Goal: Transaction & Acquisition: Purchase product/service

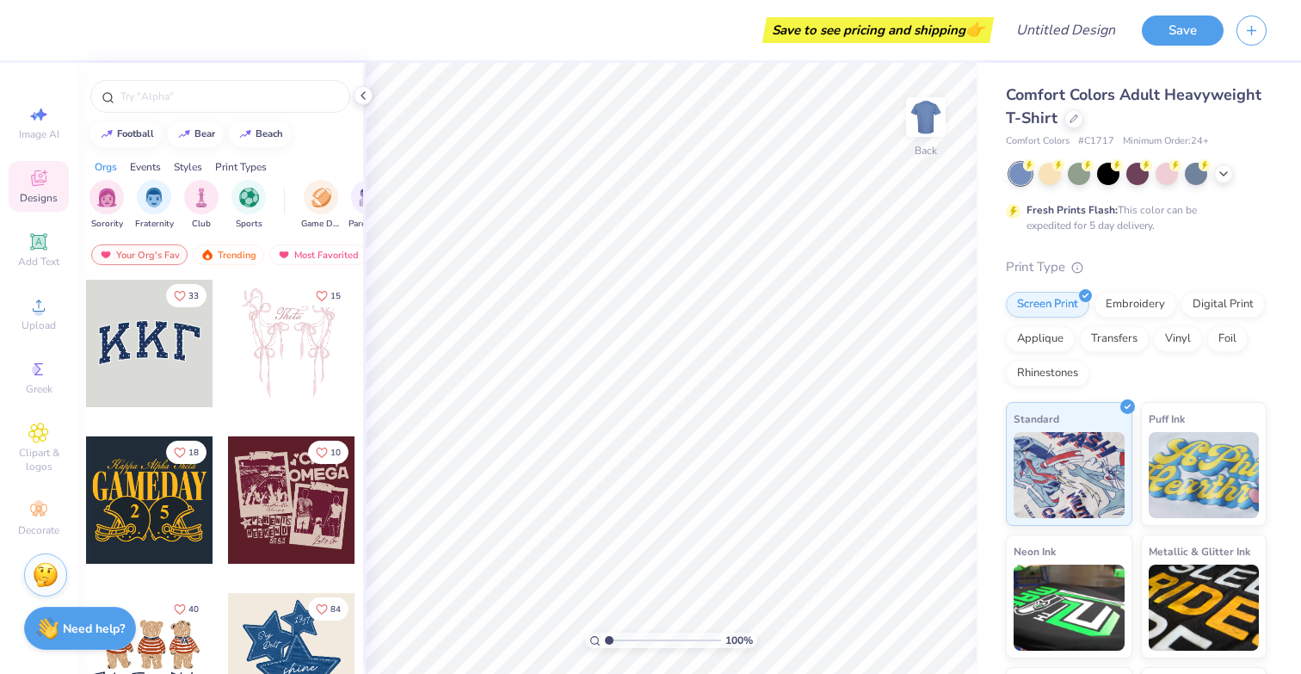
click at [156, 345] on div at bounding box center [149, 343] width 127 height 127
click at [200, 99] on input "text" at bounding box center [229, 96] width 220 height 17
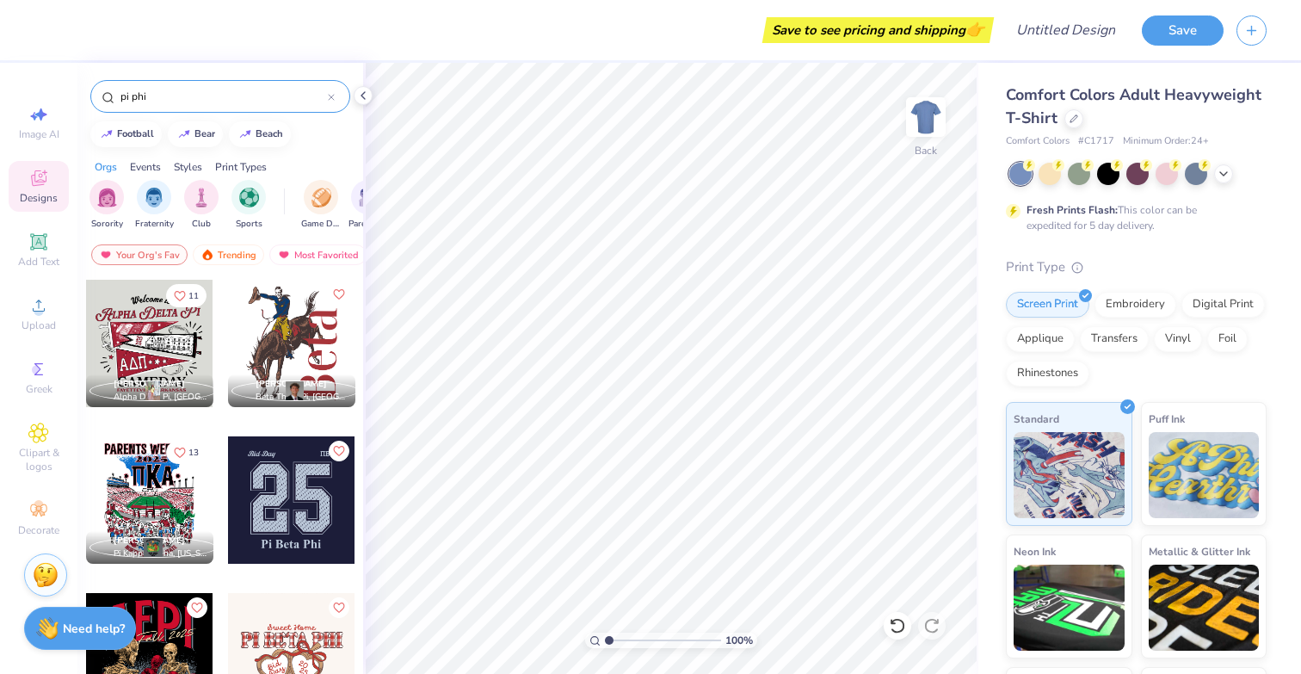
type input "pi phi"
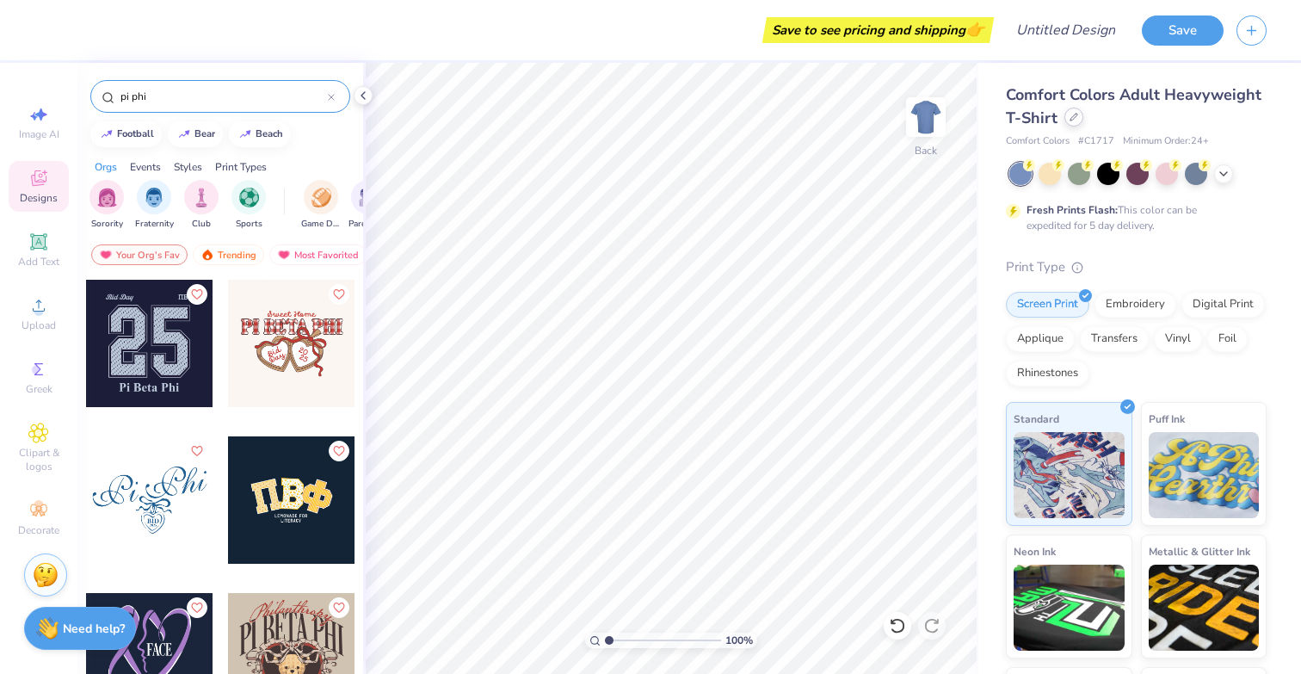
click at [1066, 119] on div at bounding box center [1073, 117] width 19 height 19
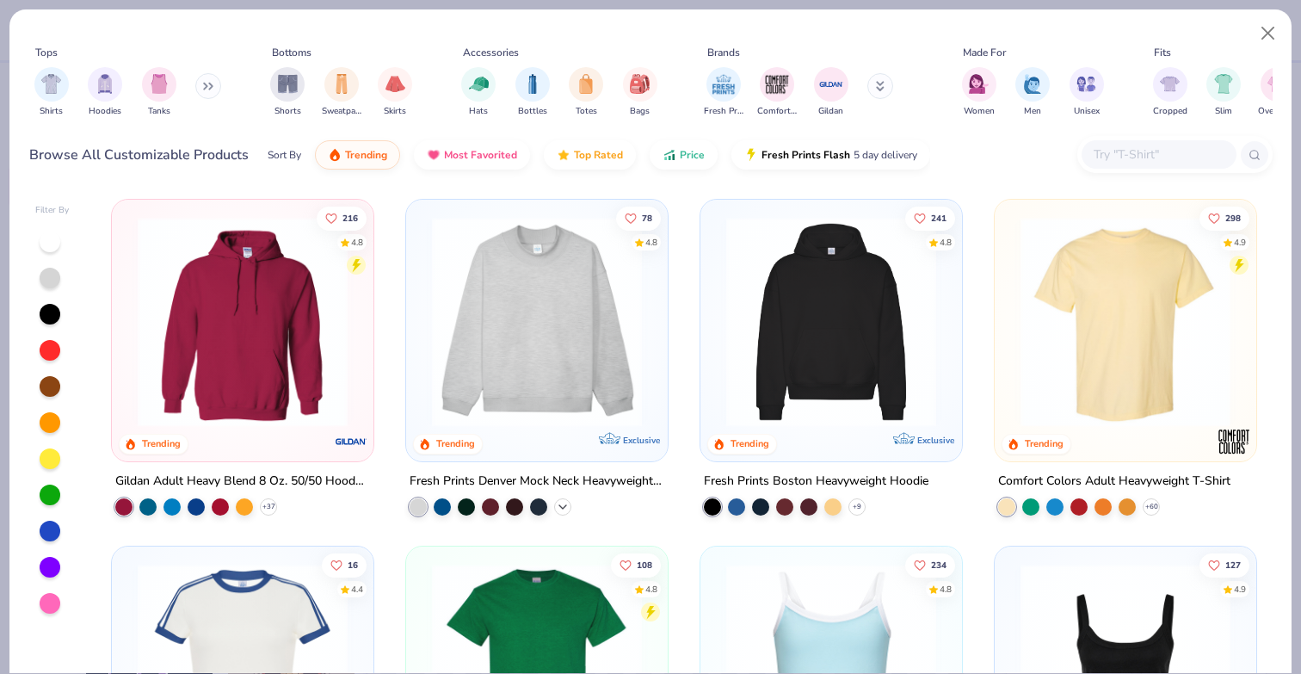
click at [560, 505] on icon at bounding box center [563, 507] width 14 height 14
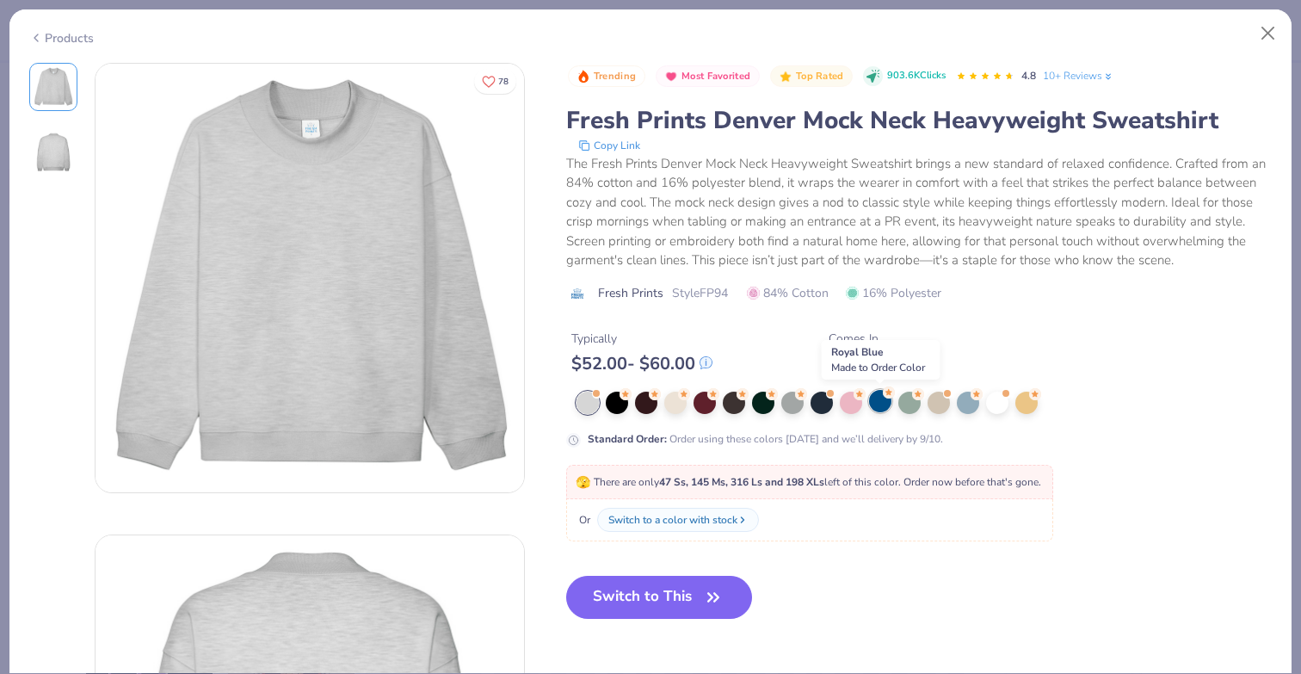
click at [875, 407] on div at bounding box center [880, 401] width 22 height 22
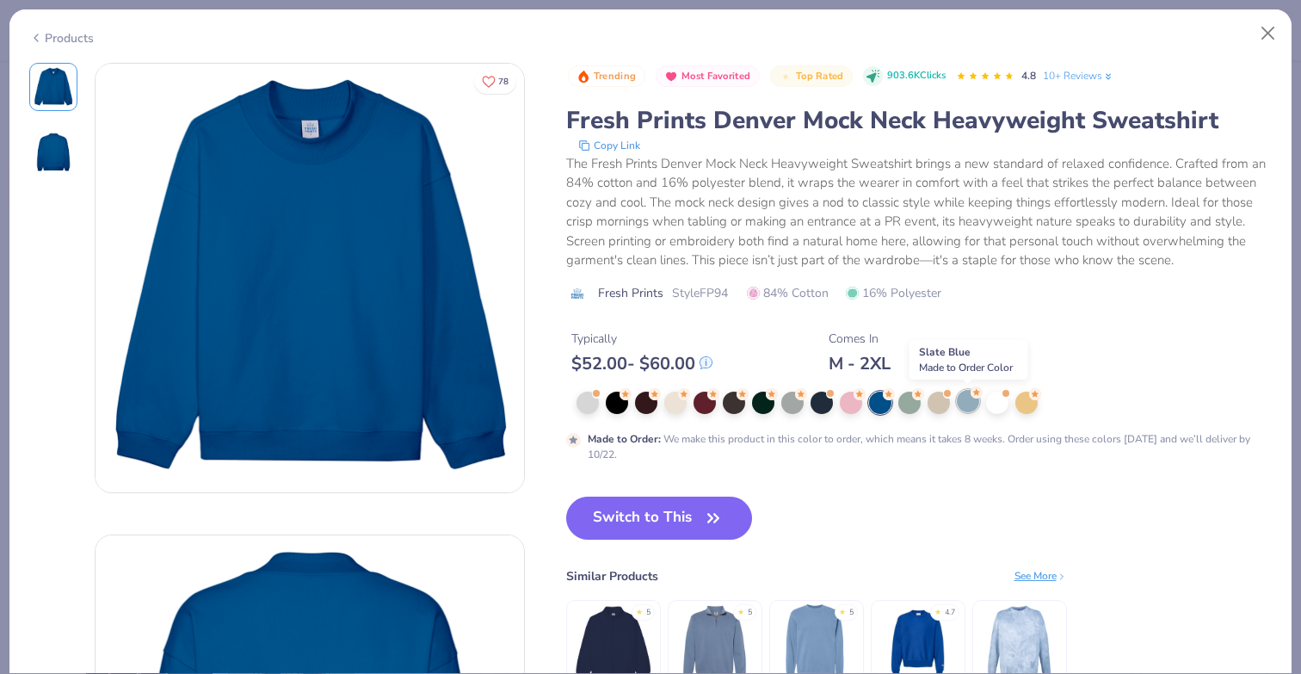
click at [963, 403] on div at bounding box center [968, 401] width 22 height 22
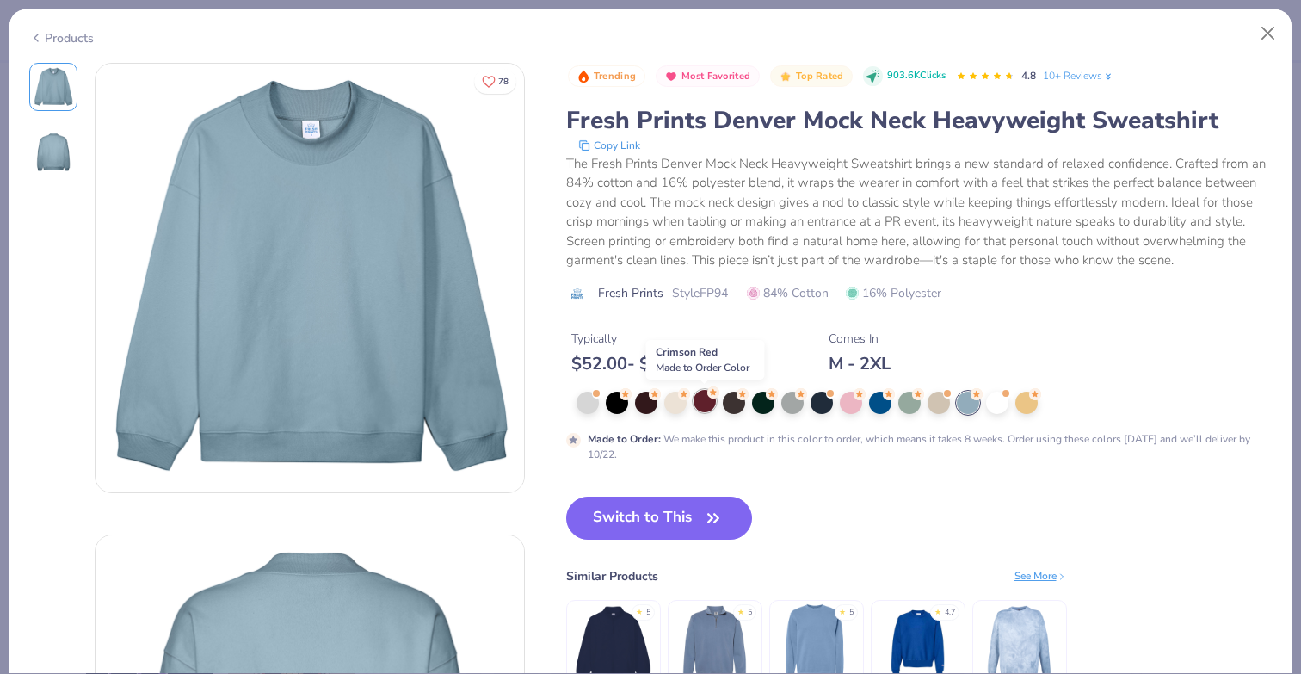
click at [709, 404] on div at bounding box center [704, 401] width 22 height 22
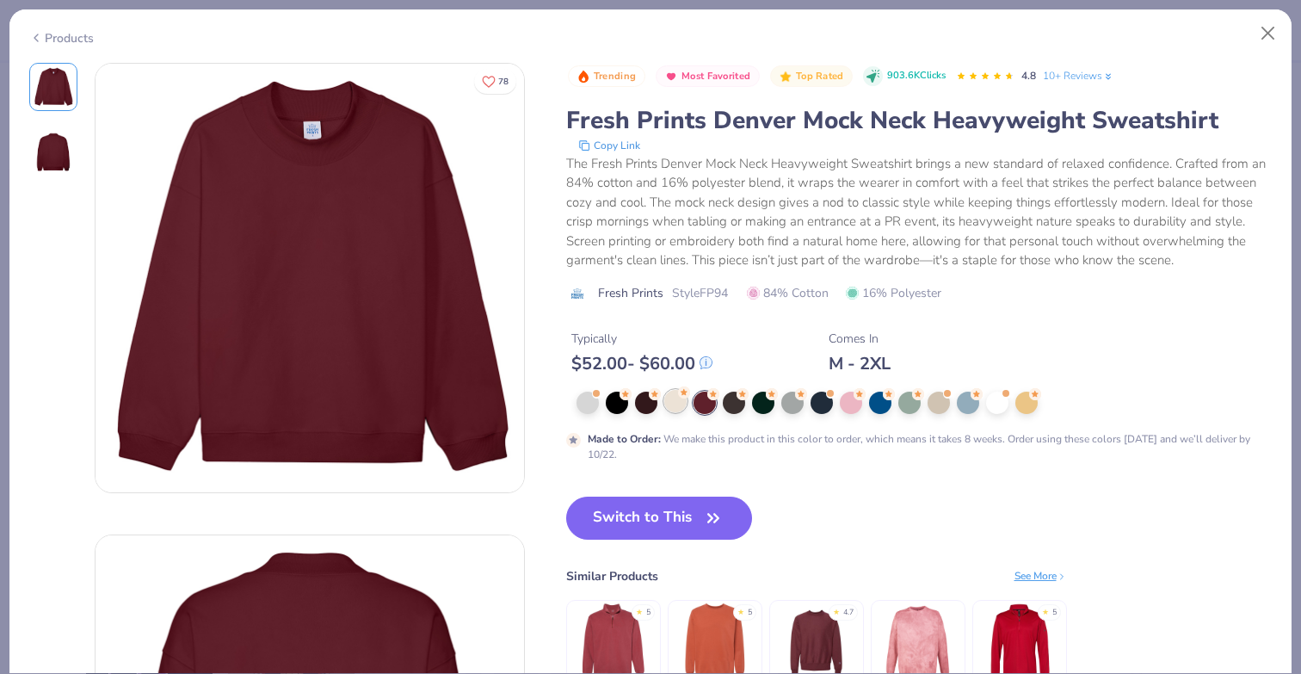
click at [672, 402] on div at bounding box center [675, 401] width 22 height 22
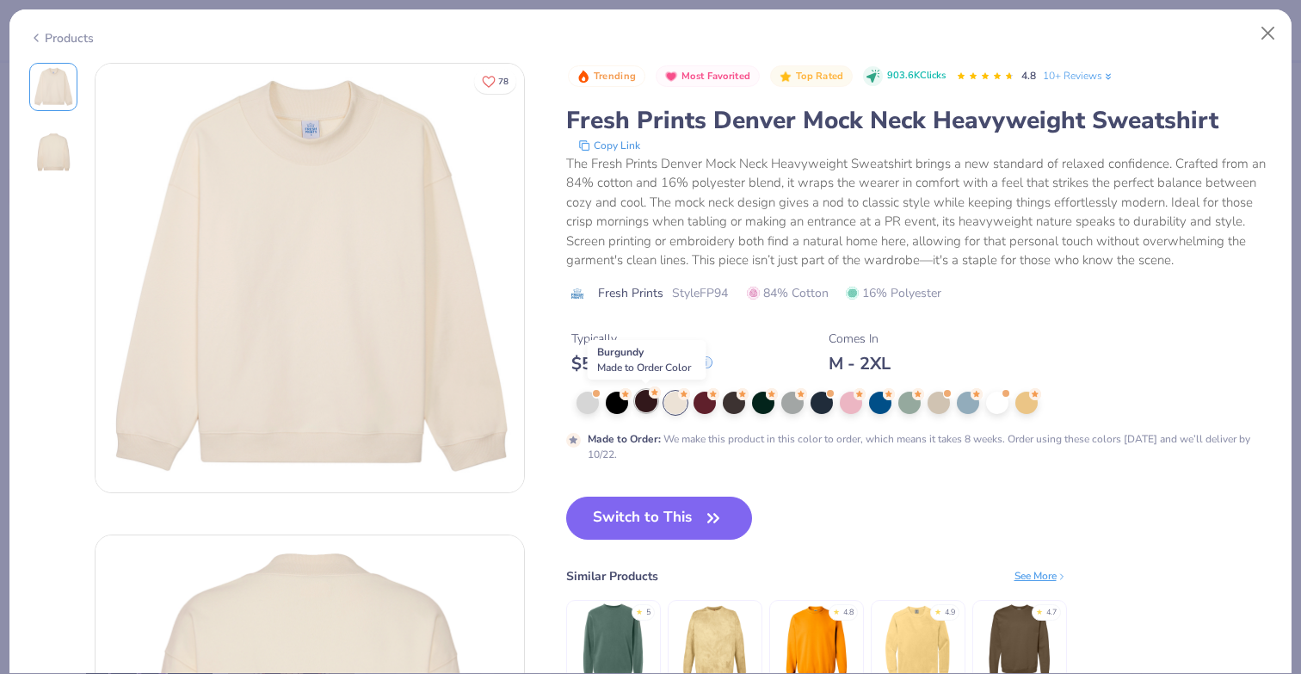
click at [635, 404] on div at bounding box center [646, 401] width 22 height 22
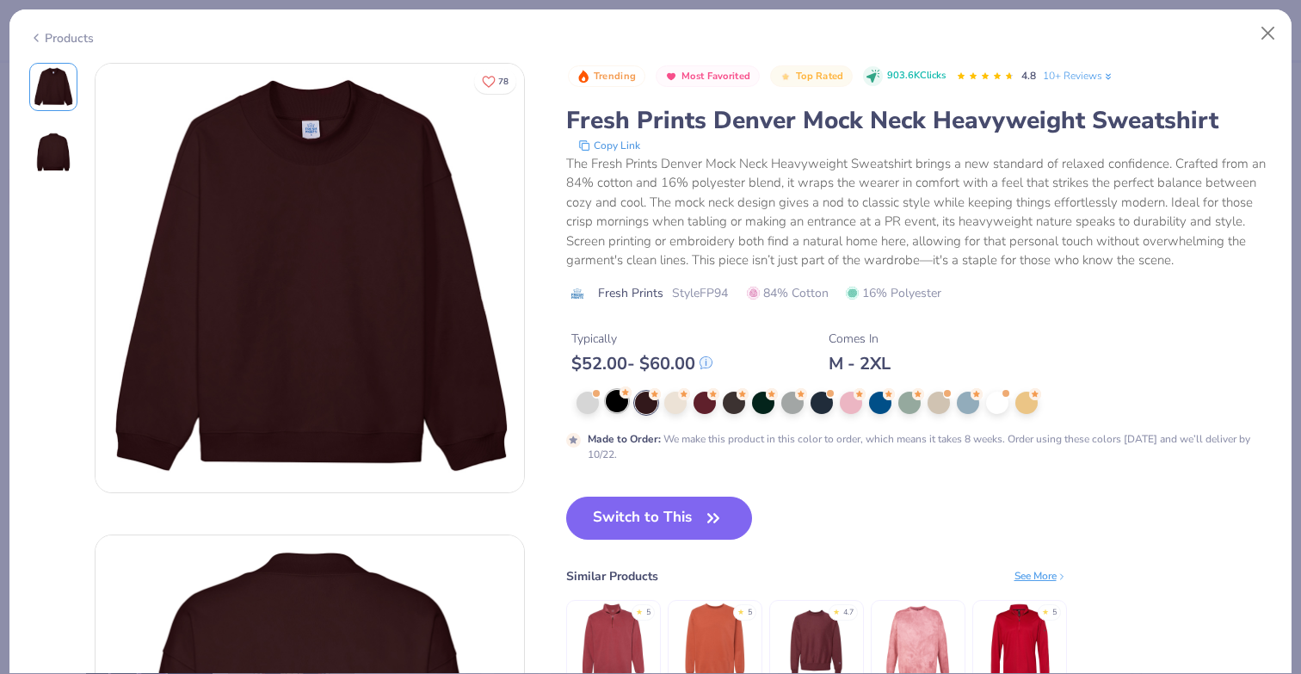
click at [612, 403] on div at bounding box center [617, 401] width 22 height 22
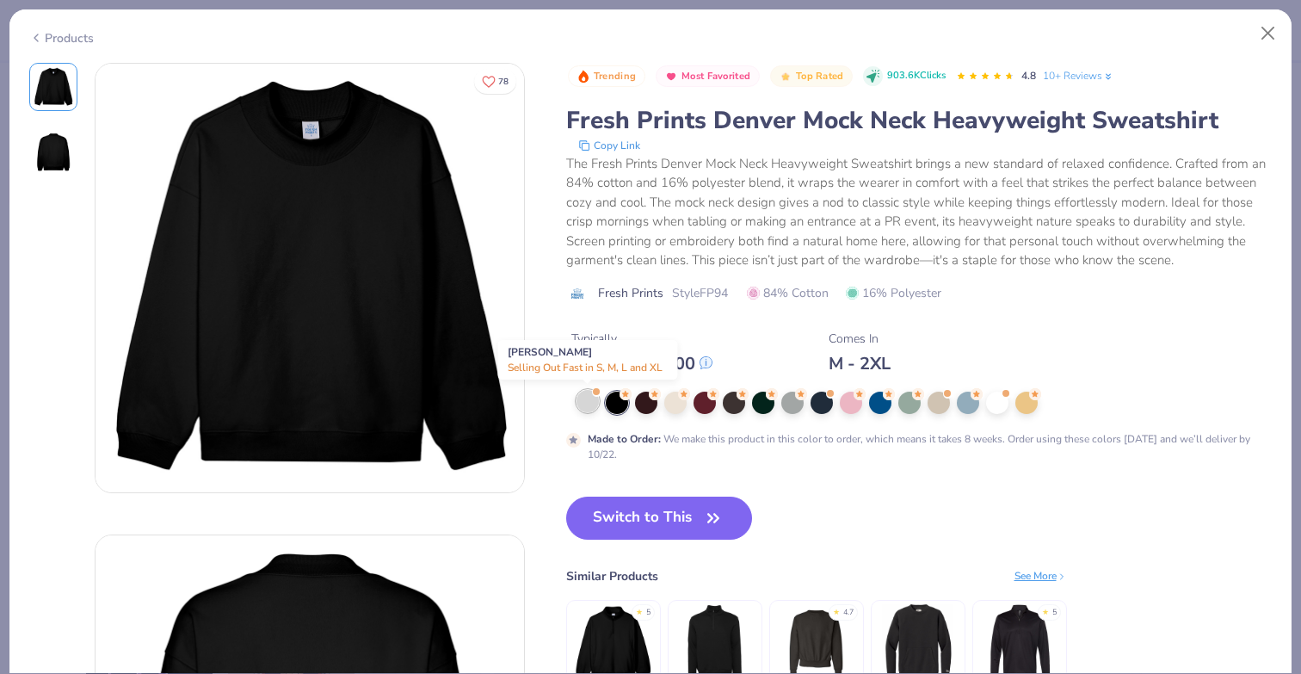
click at [583, 403] on div at bounding box center [587, 401] width 22 height 22
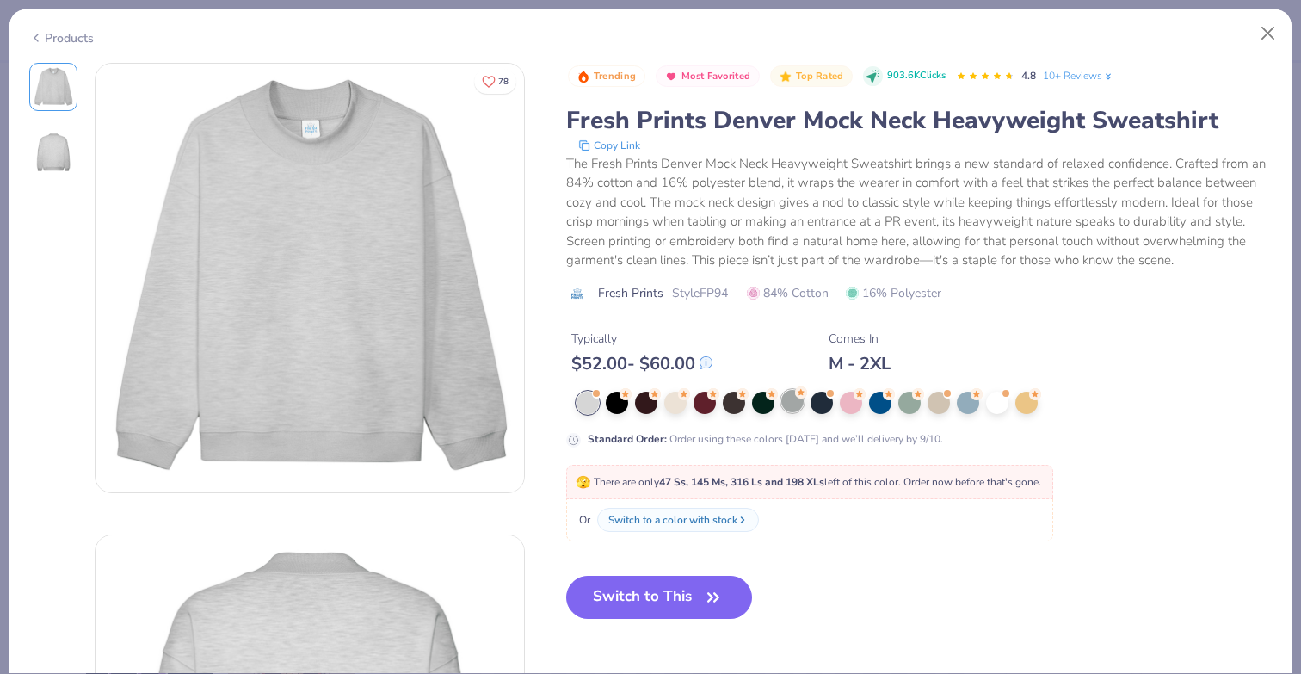
click at [791, 402] on div at bounding box center [792, 401] width 22 height 22
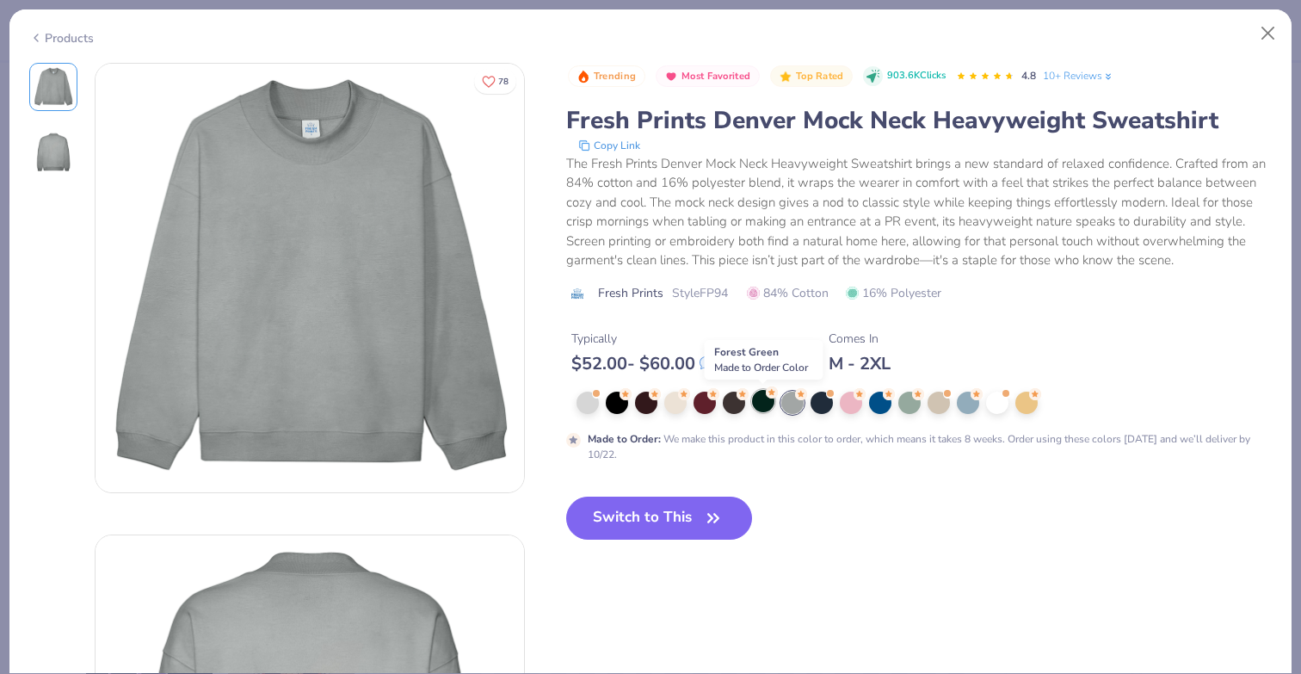
click at [759, 399] on div at bounding box center [763, 401] width 22 height 22
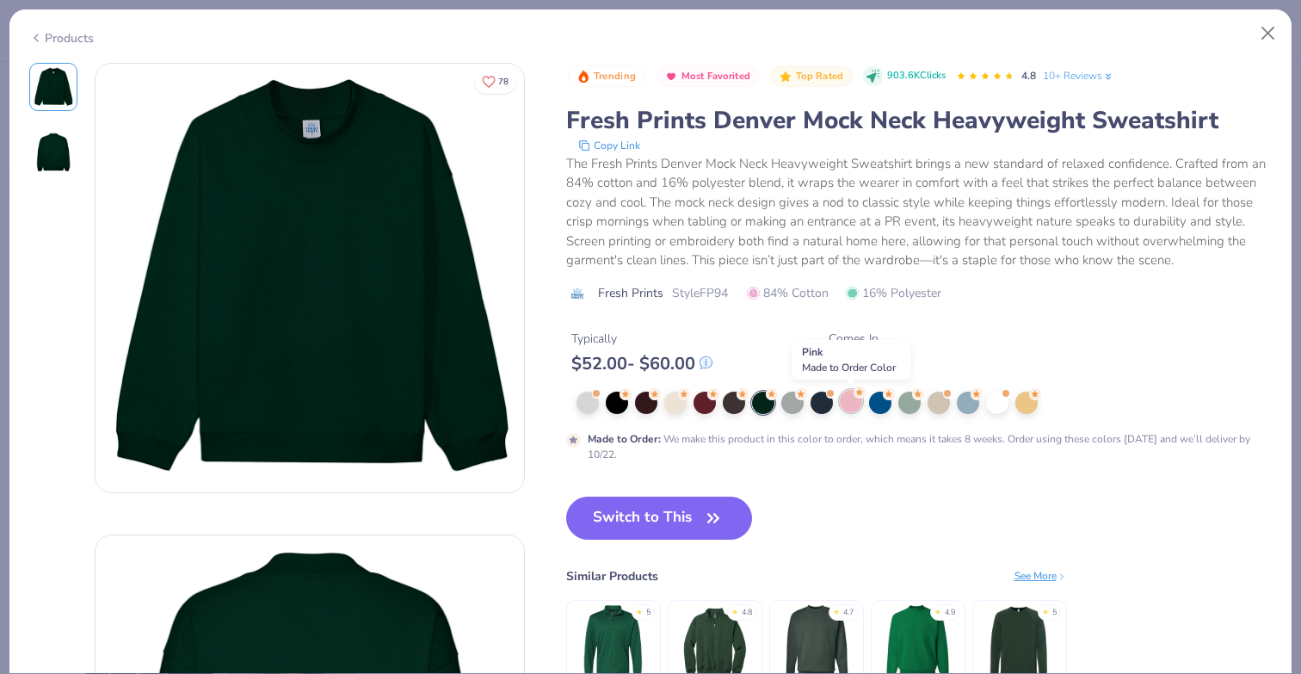
click at [847, 403] on div at bounding box center [851, 401] width 22 height 22
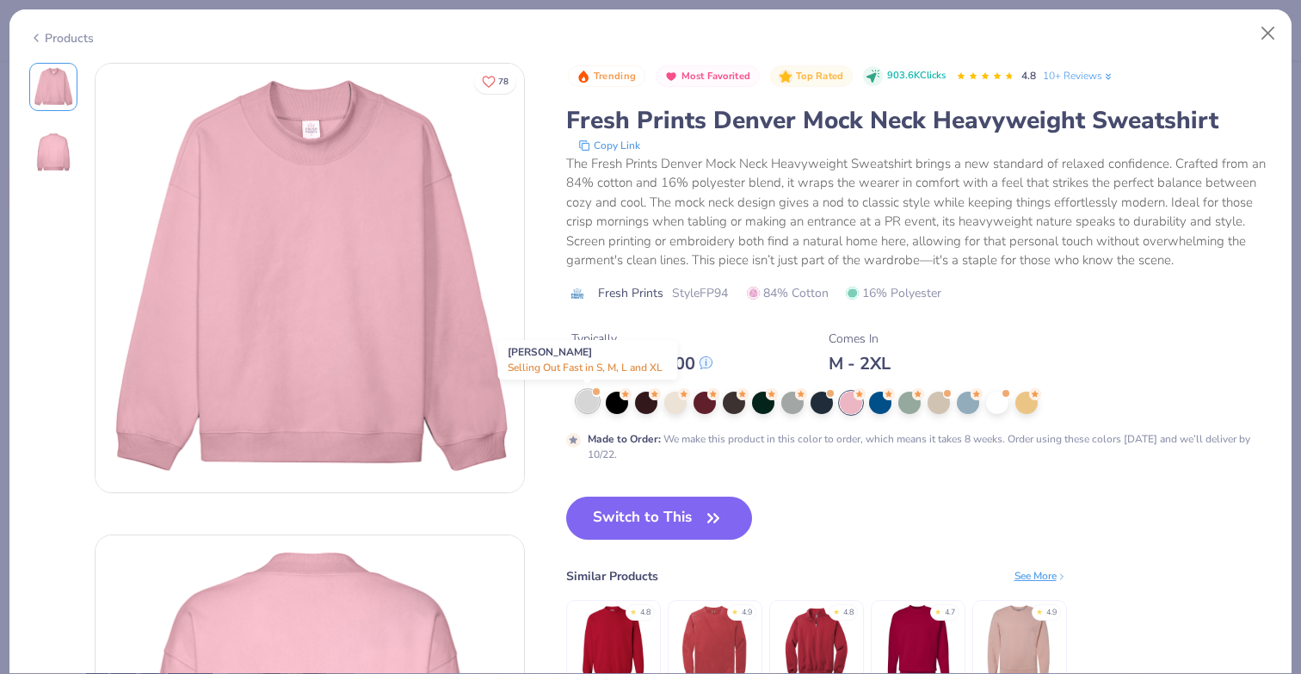
click at [591, 406] on div at bounding box center [587, 401] width 22 height 22
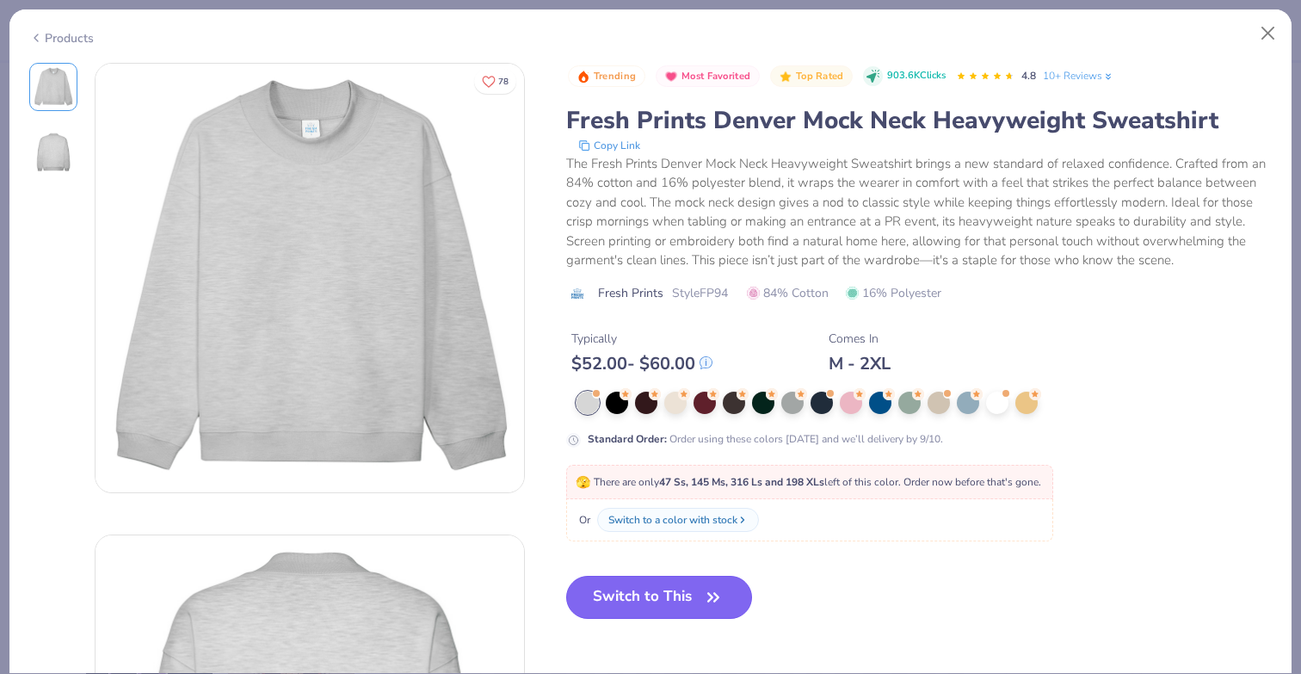
click at [691, 589] on button "Switch to This" at bounding box center [659, 596] width 187 height 43
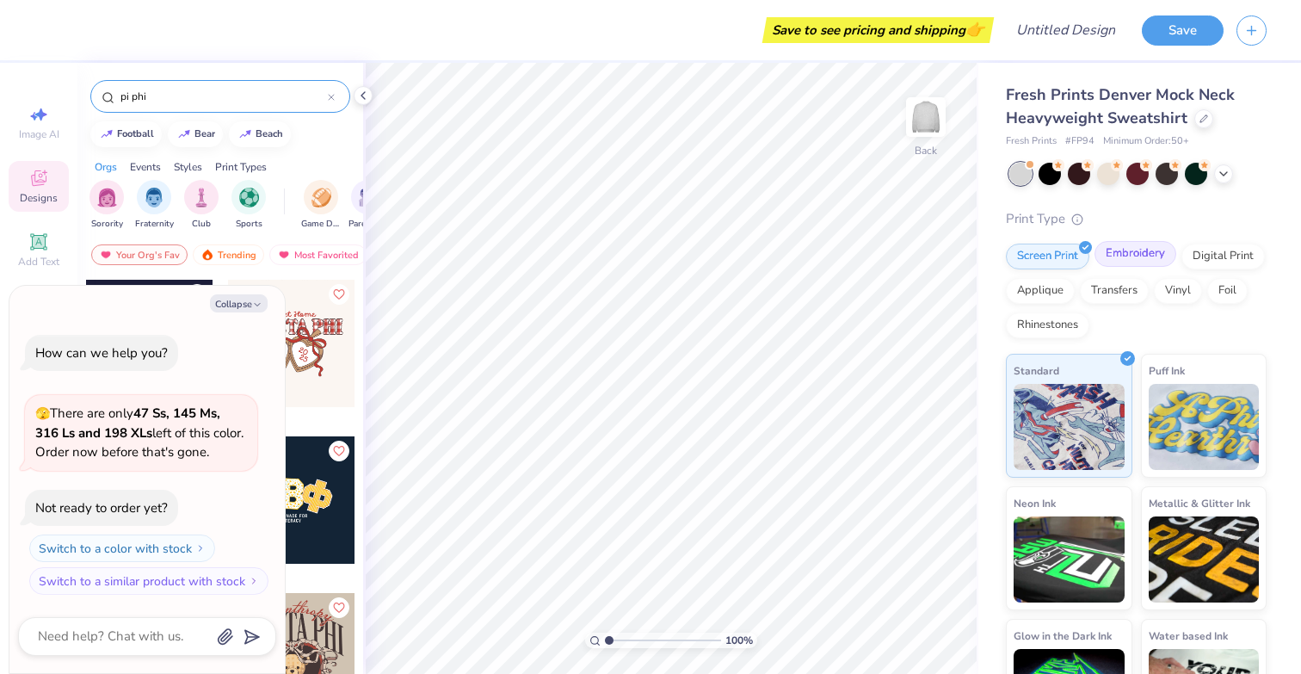
click at [1141, 260] on div "Embroidery" at bounding box center [1135, 254] width 82 height 26
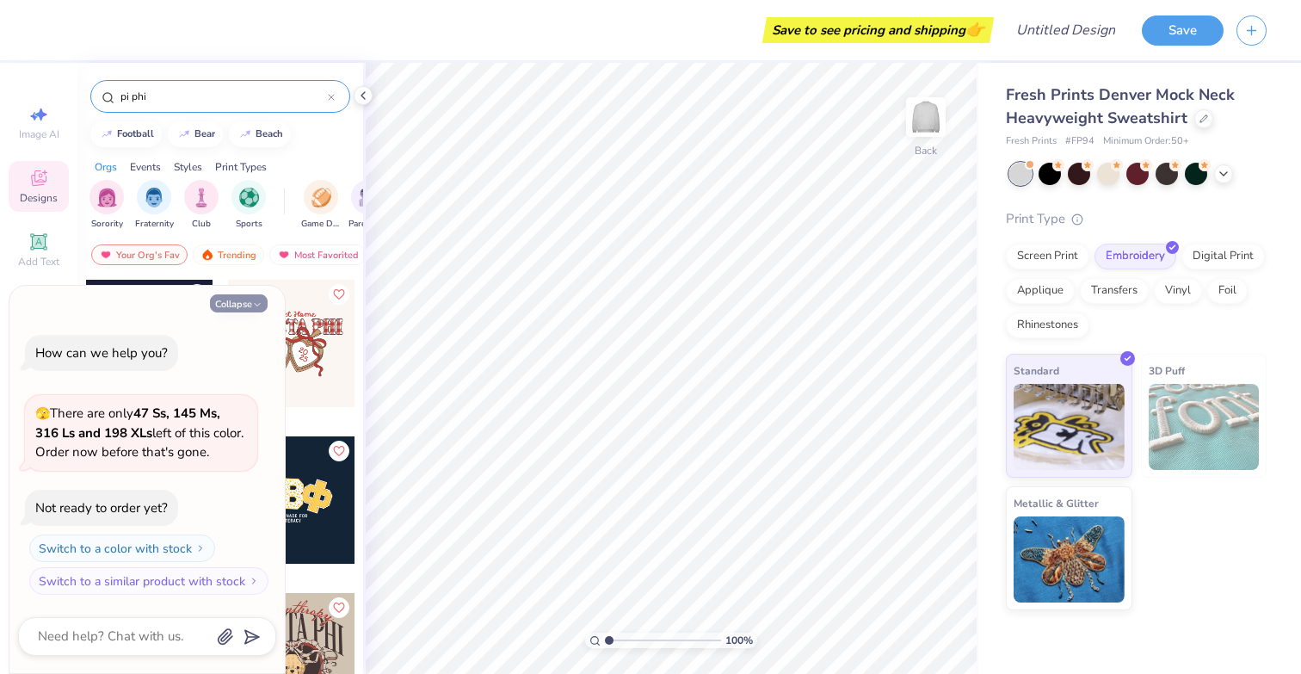
click at [246, 300] on button "Collapse" at bounding box center [239, 303] width 58 height 18
type textarea "x"
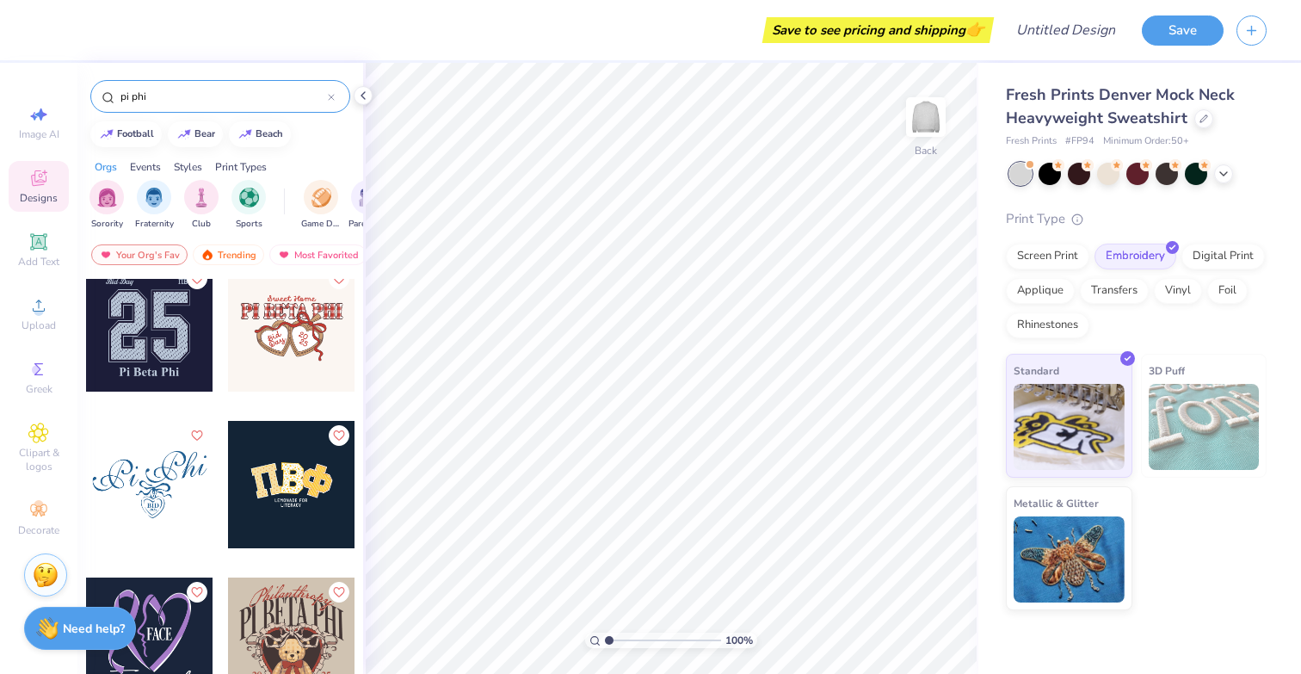
scroll to position [19, 0]
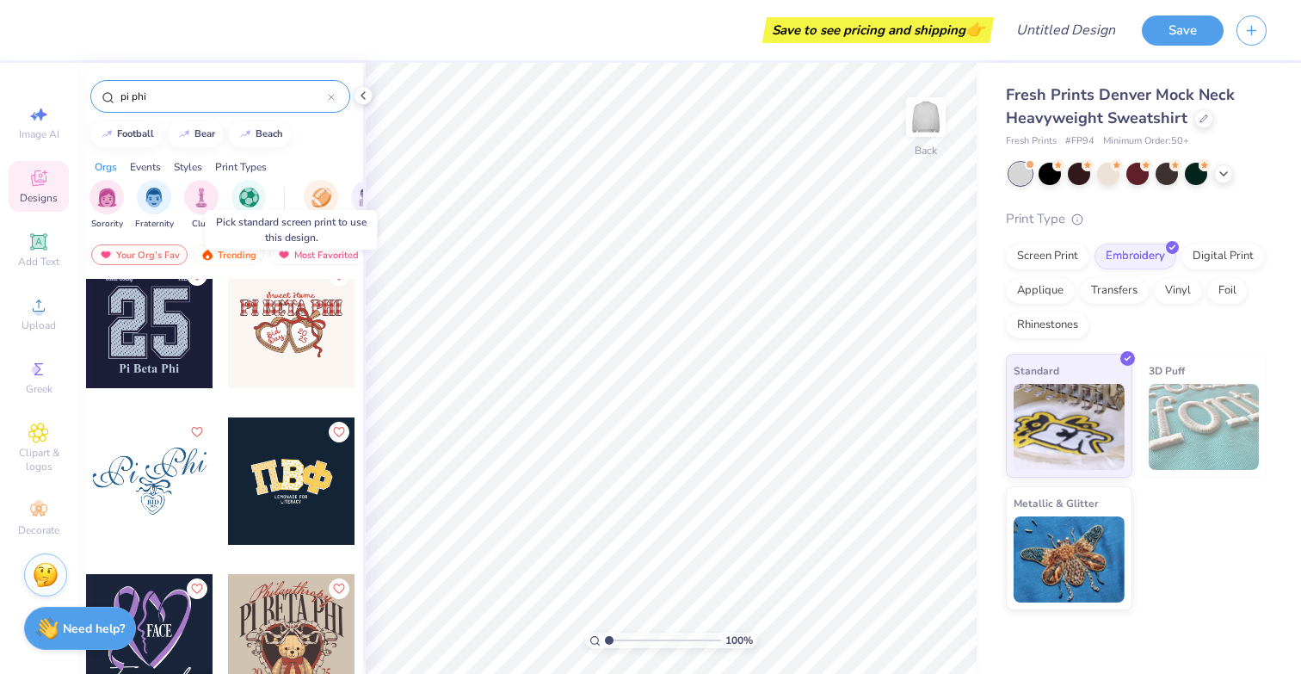
click at [298, 328] on div at bounding box center [290, 324] width 127 height 127
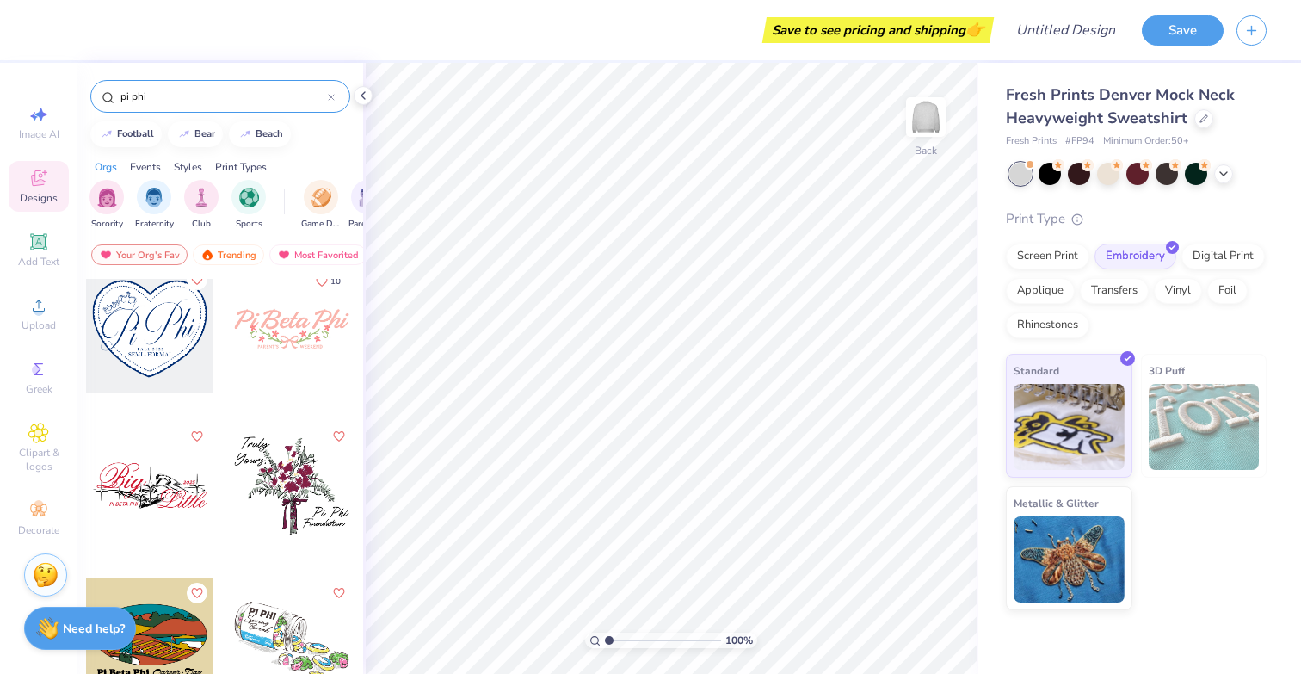
scroll to position [3927, 0]
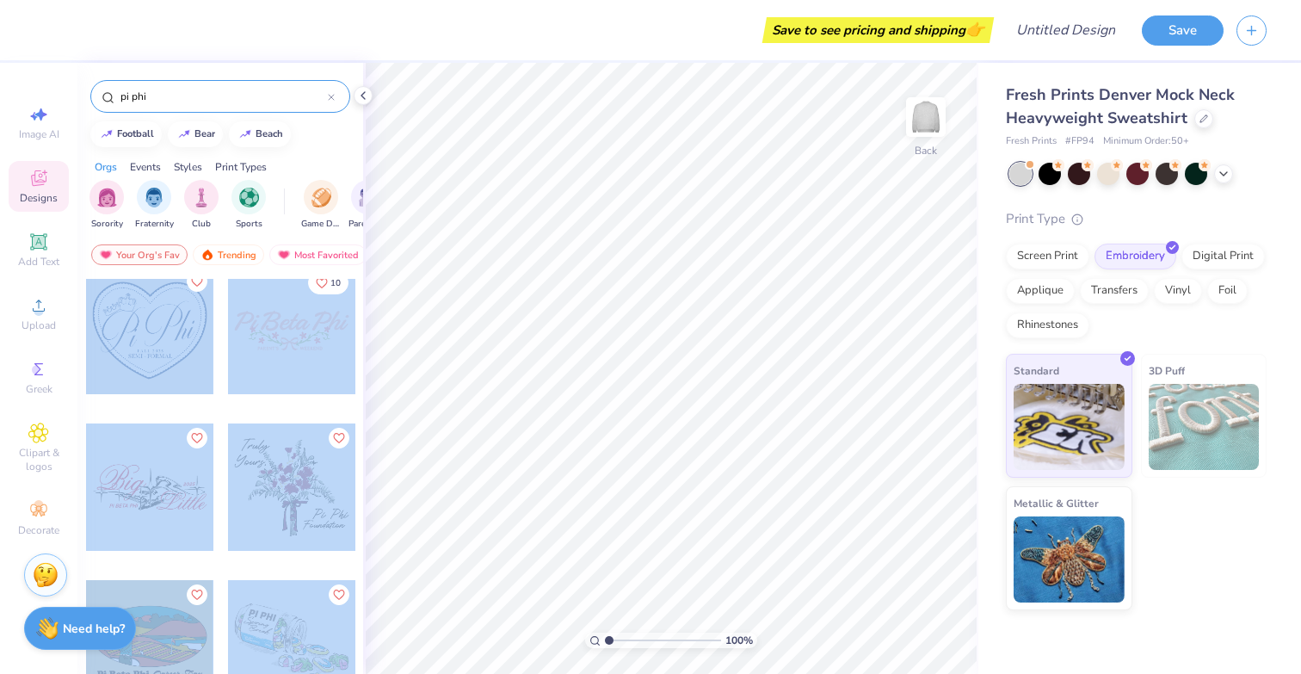
click at [689, 312] on div "Save to see pricing and shipping 👉 Design Title Save Image AI Designs Add Text …" at bounding box center [650, 337] width 1301 height 674
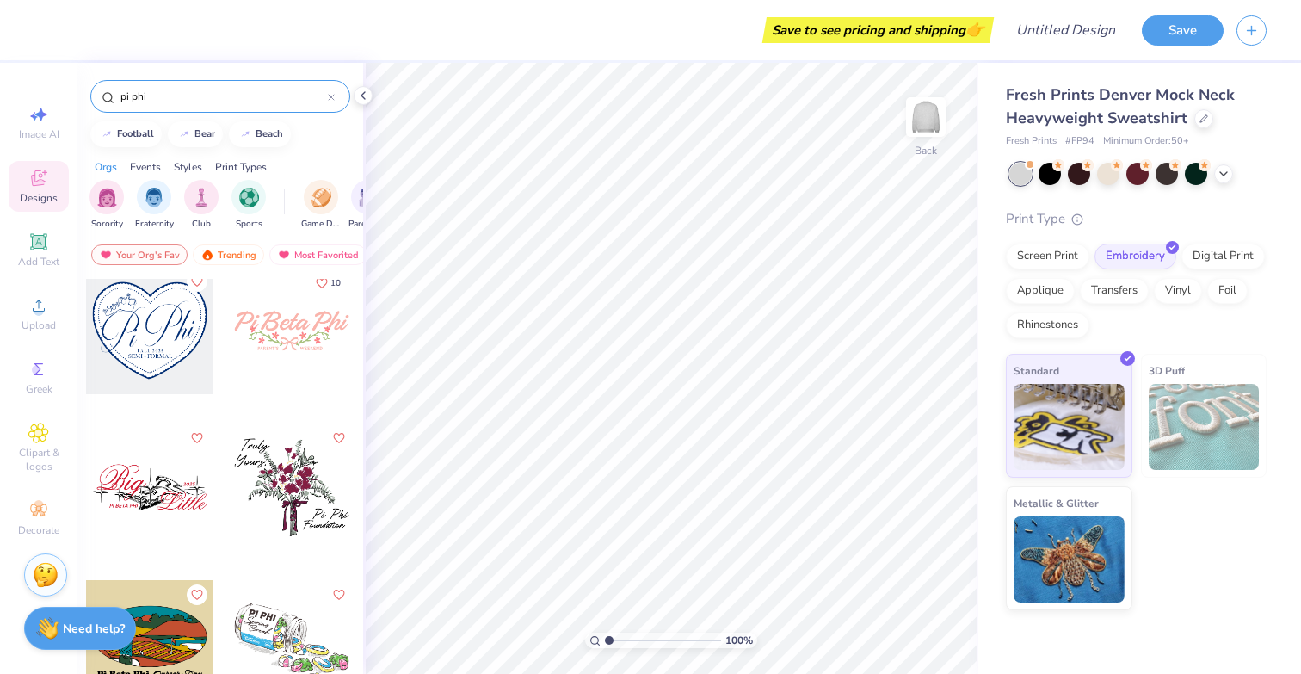
click at [168, 359] on div at bounding box center [149, 330] width 127 height 127
click at [155, 345] on div at bounding box center [149, 330] width 127 height 127
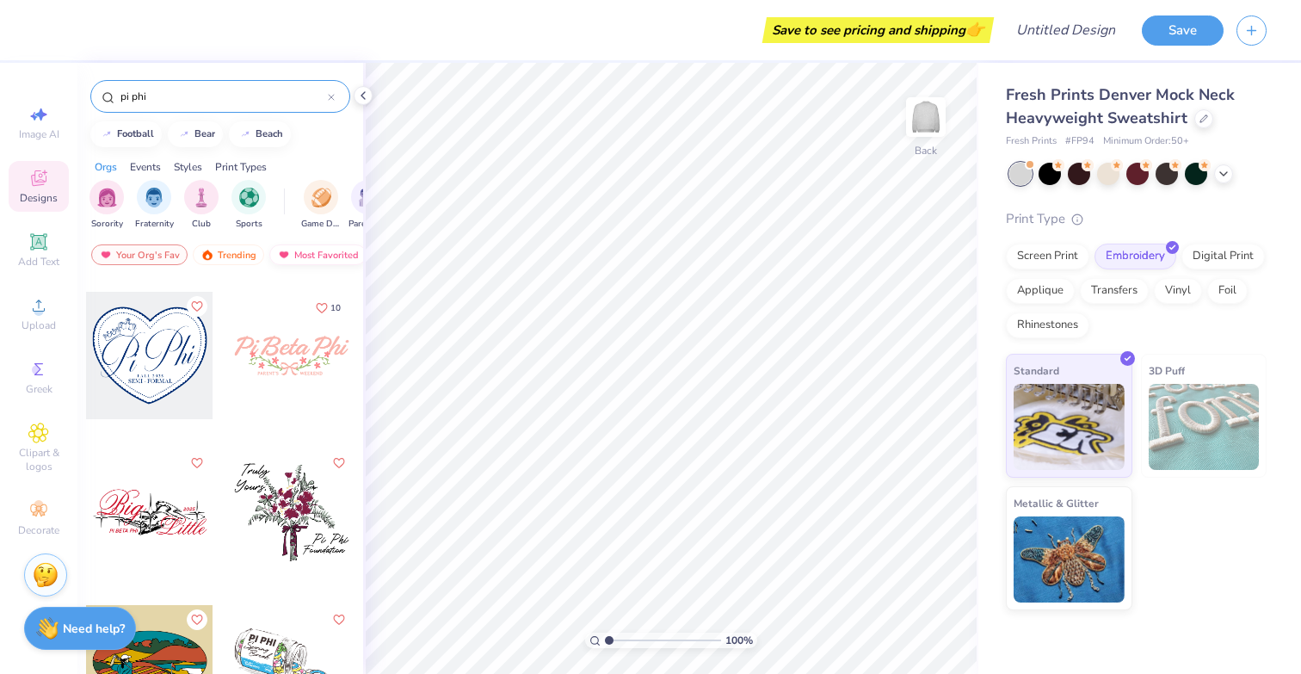
scroll to position [0, 100]
click at [243, 159] on div "Print Types" at bounding box center [241, 166] width 52 height 15
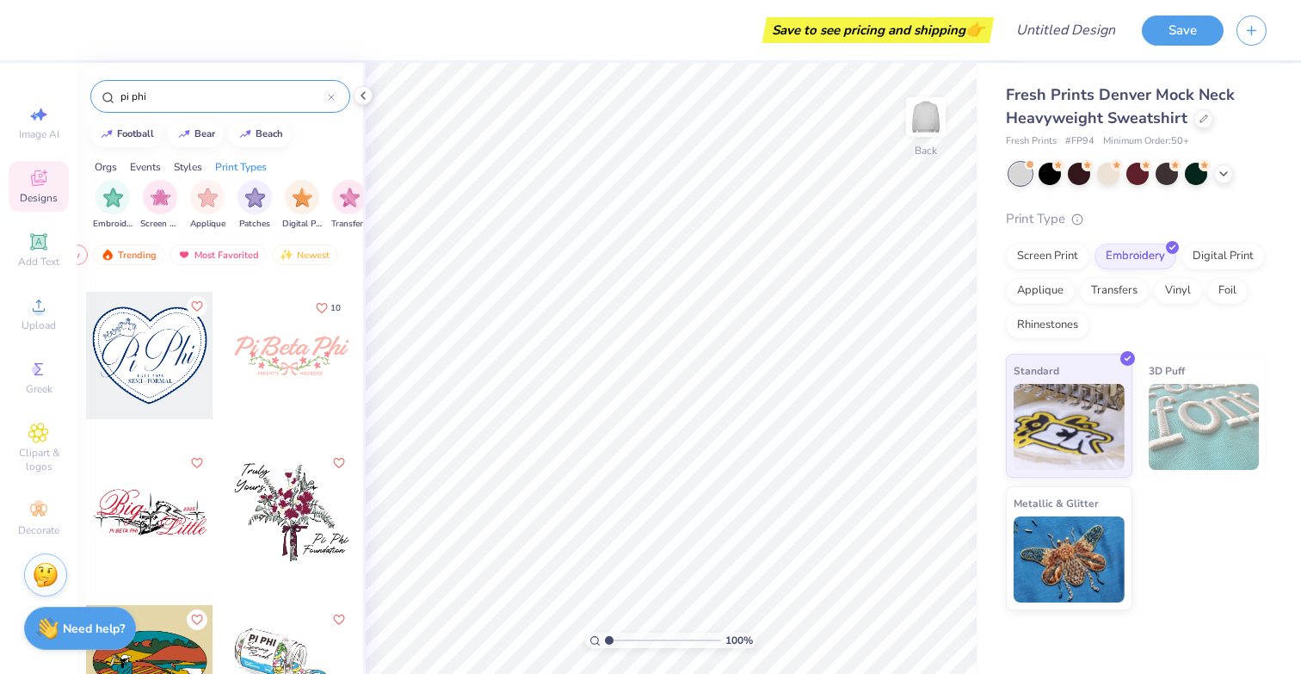
scroll to position [0, 1400]
click at [103, 196] on img "filter for Embroidery" at bounding box center [107, 196] width 20 height 20
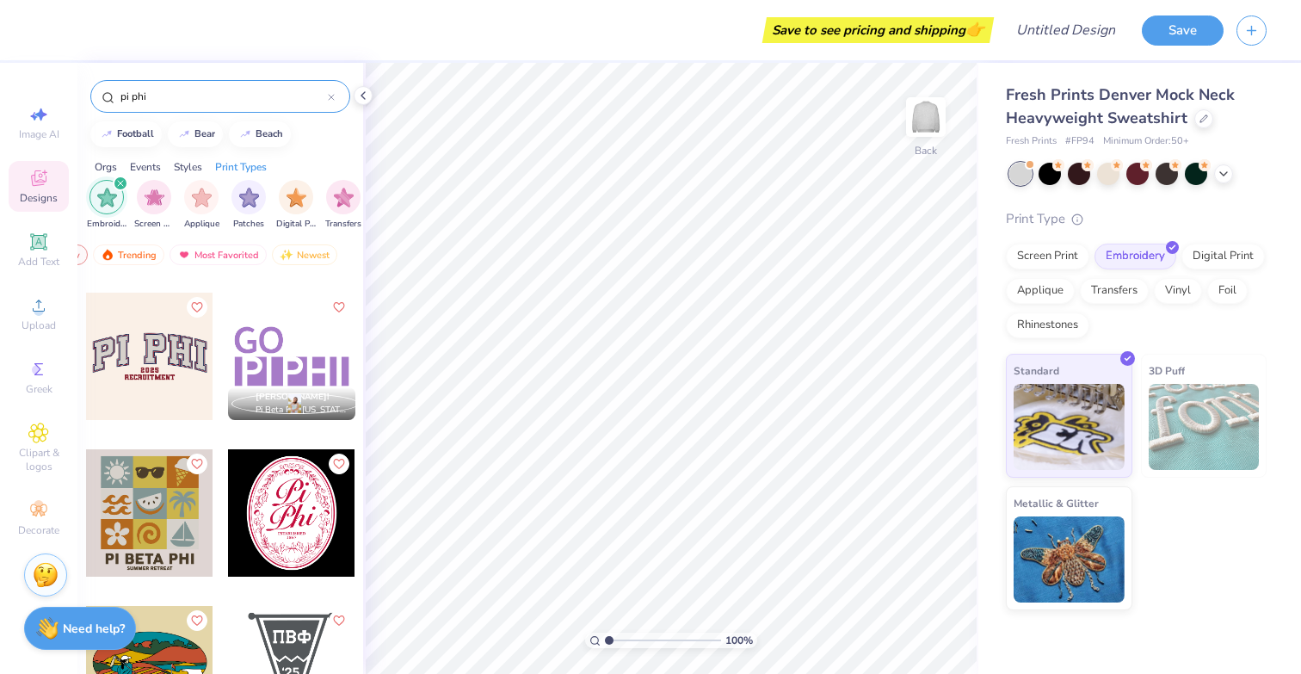
scroll to position [454, 0]
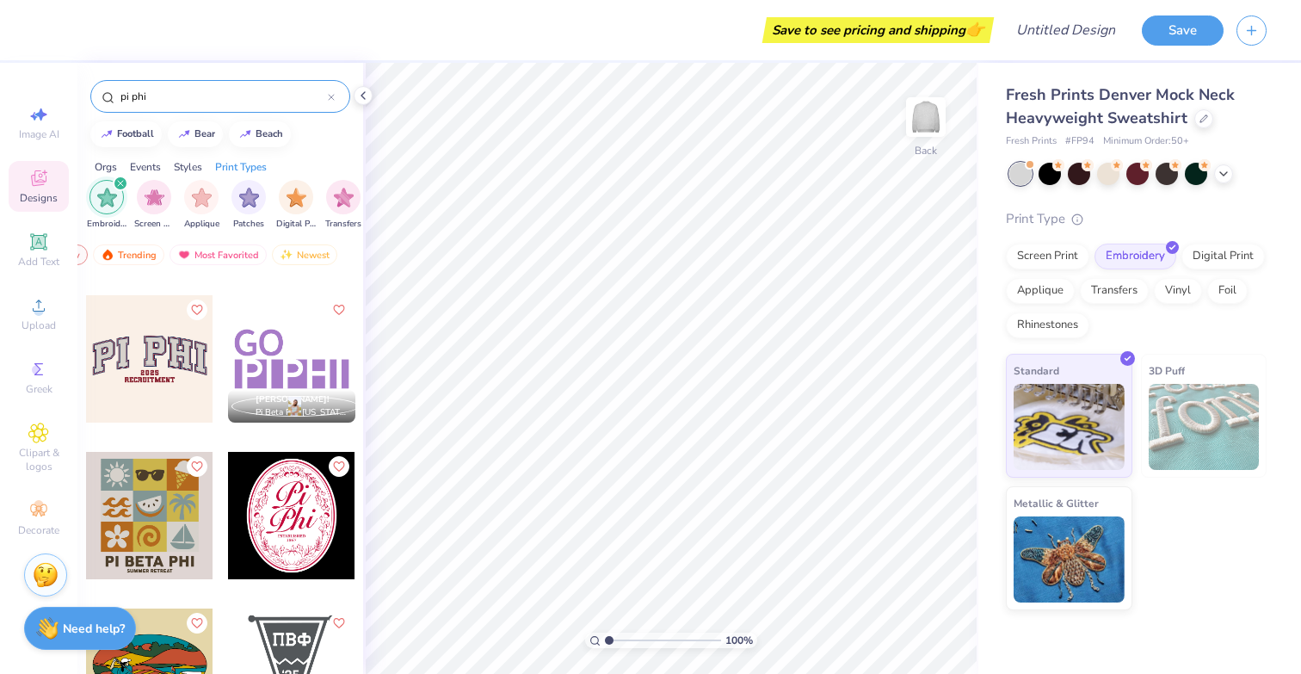
click at [149, 368] on div at bounding box center [149, 358] width 127 height 127
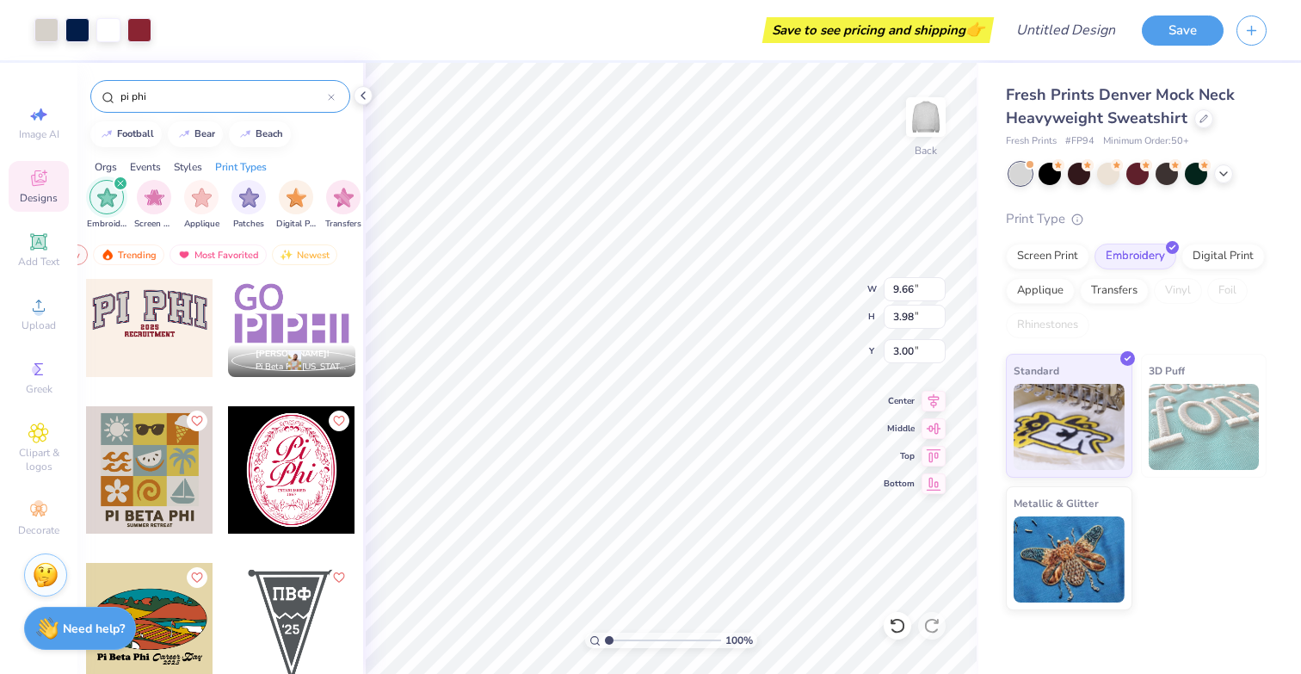
scroll to position [510, 0]
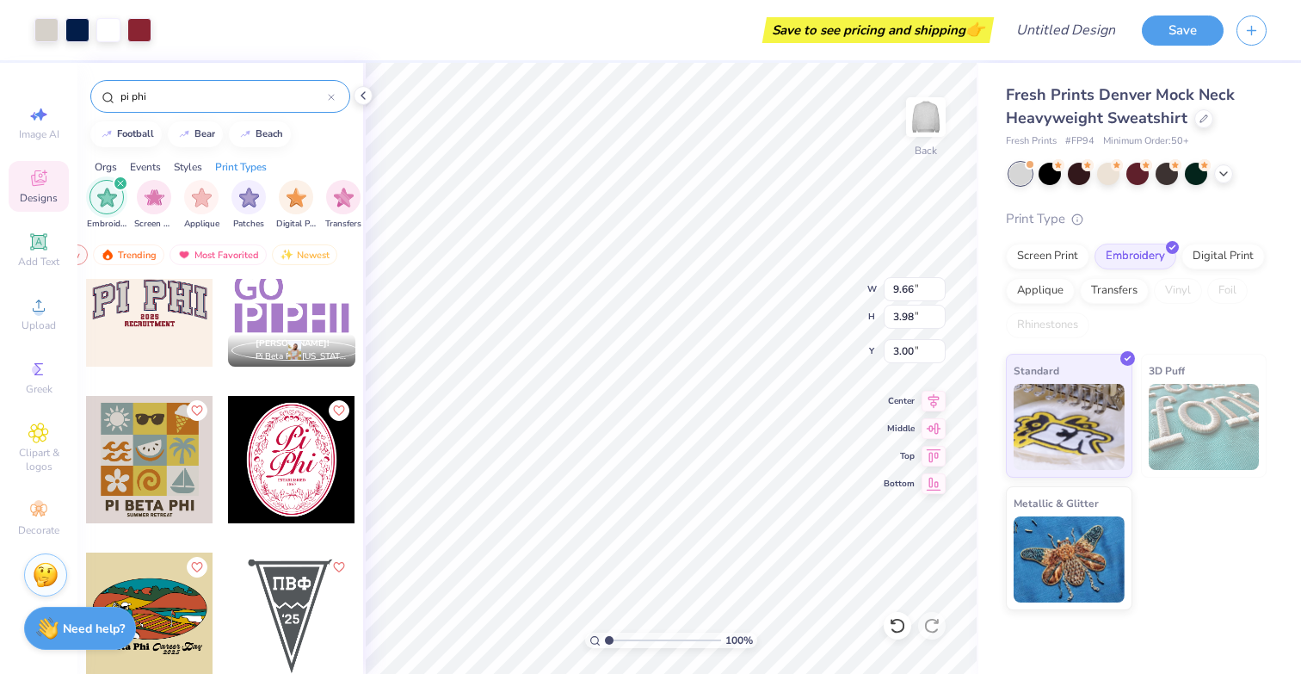
click at [205, 465] on div at bounding box center [149, 459] width 127 height 127
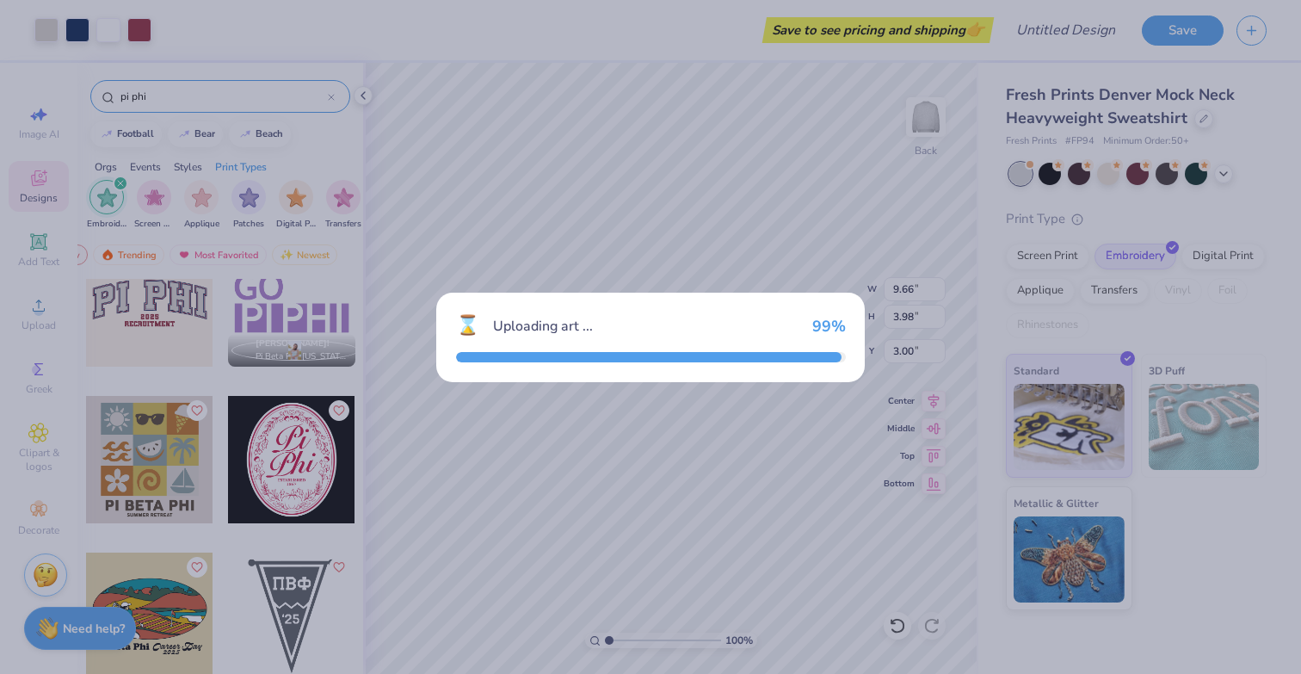
type input "7.71"
type input "9.00"
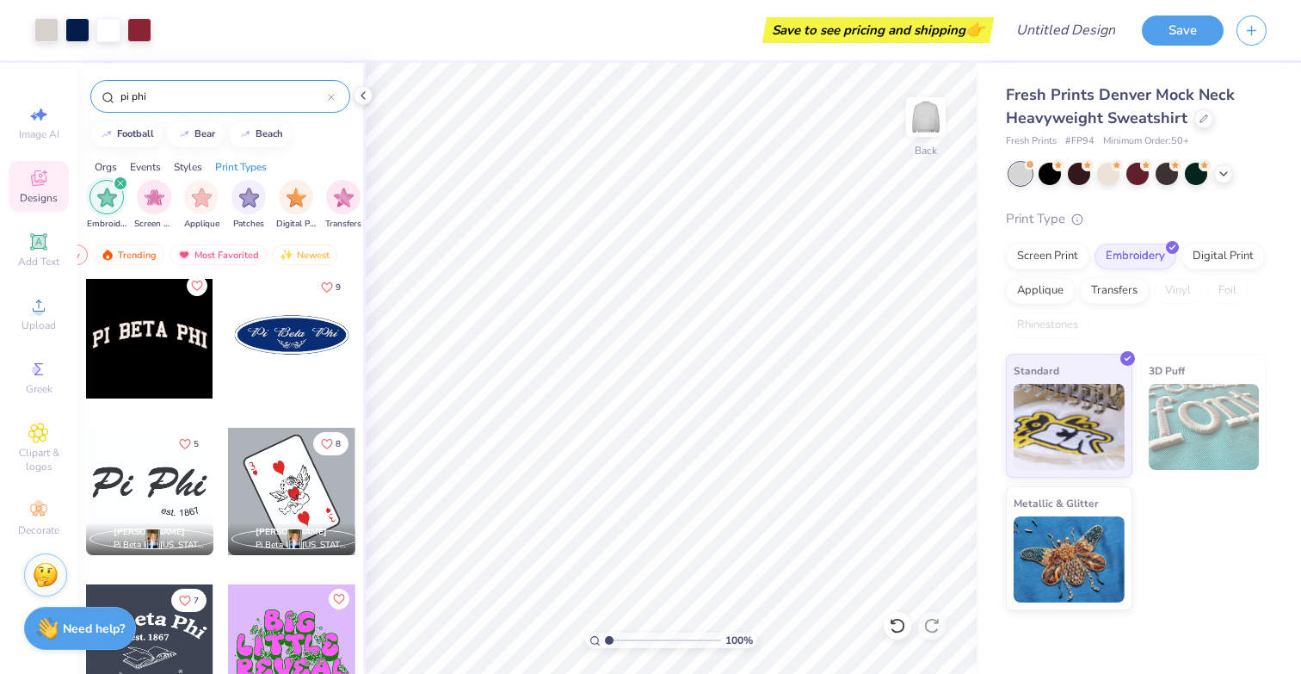
scroll to position [3611, 0]
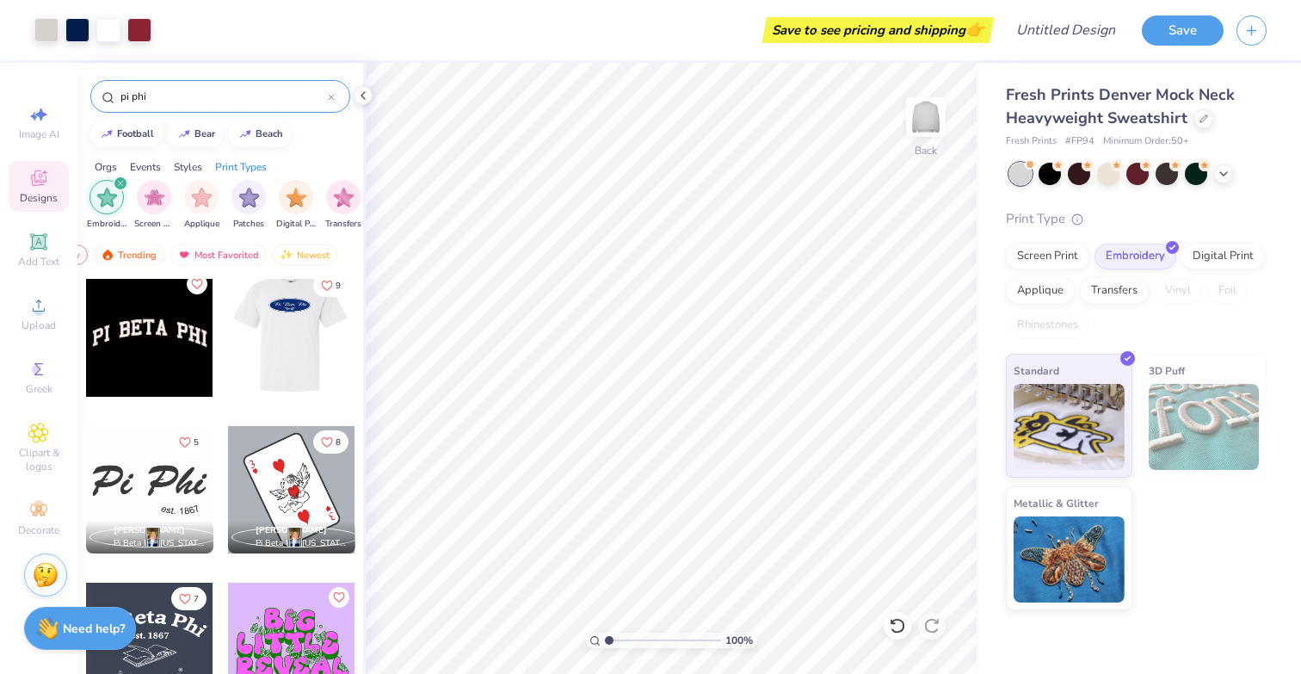
click at [292, 337] on div at bounding box center [292, 332] width 382 height 127
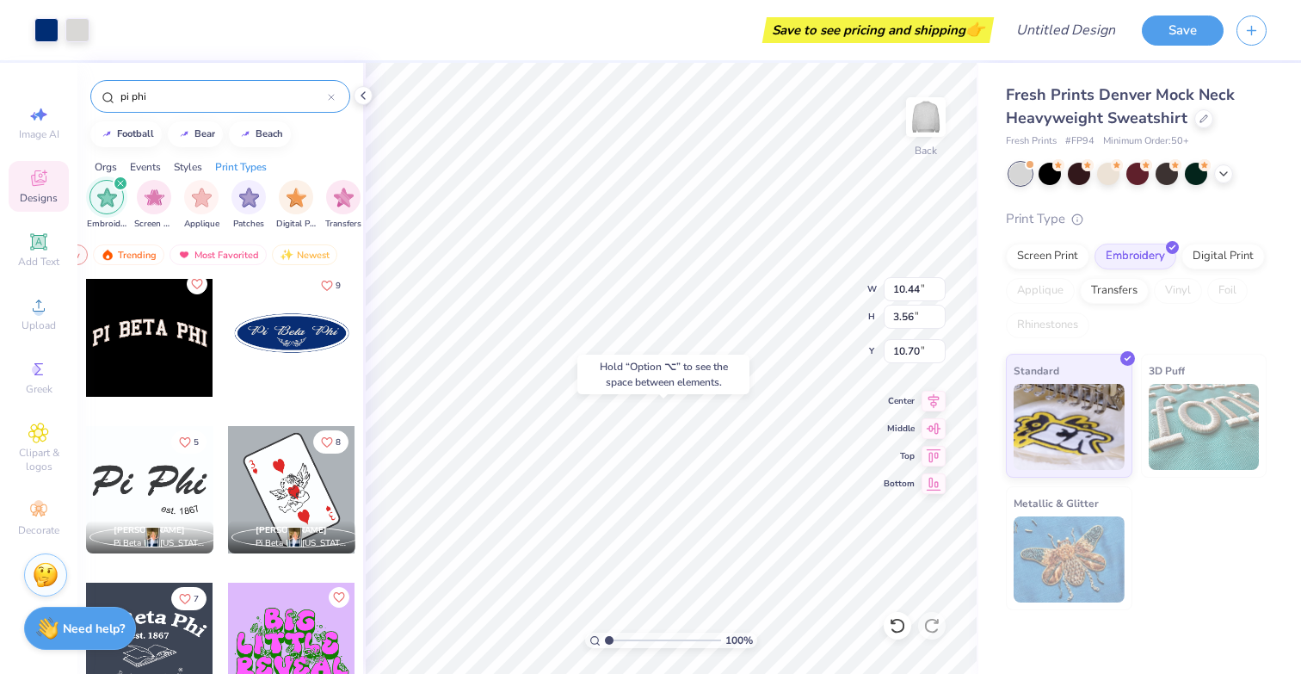
type input "10.70"
type input "9.66"
type input "3.98"
type input "3.00"
type input "3.69"
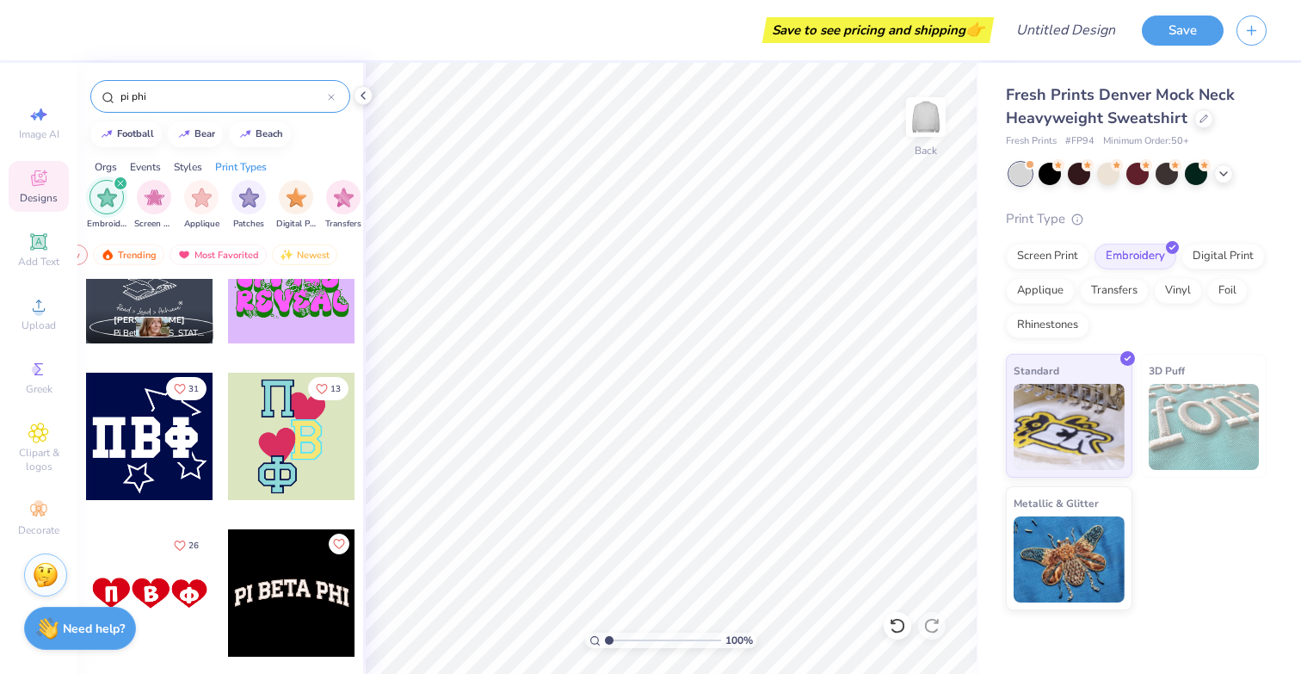
scroll to position [3965, 0]
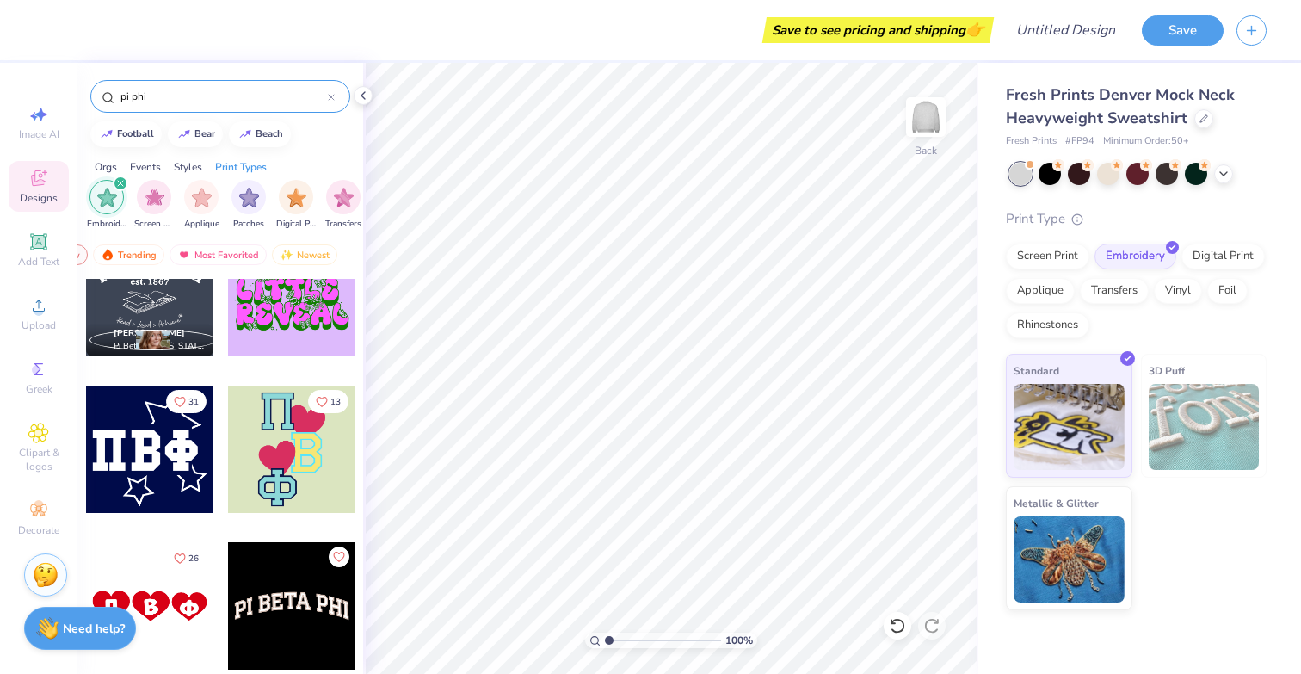
click at [148, 470] on div at bounding box center [149, 448] width 127 height 127
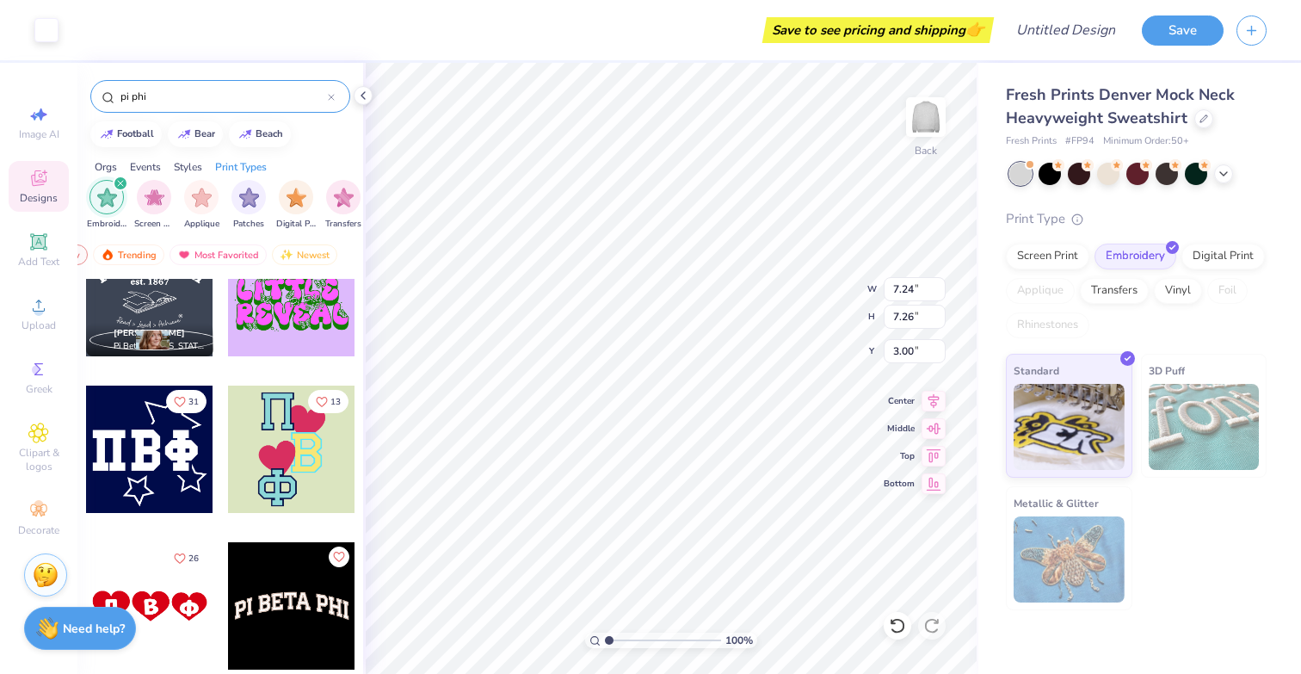
type input "7.24"
type input "7.26"
type input "1.62"
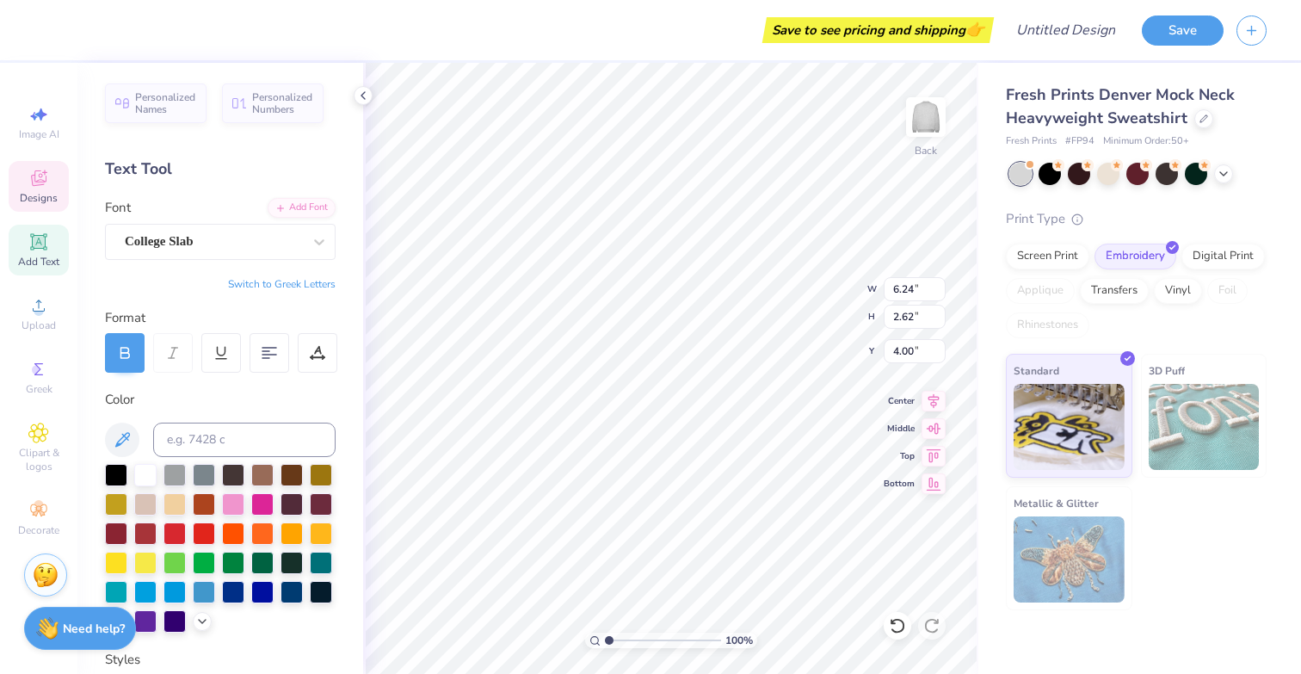
type input "3.95"
type textarea "Pi"
type input "2.88"
type input "4.61"
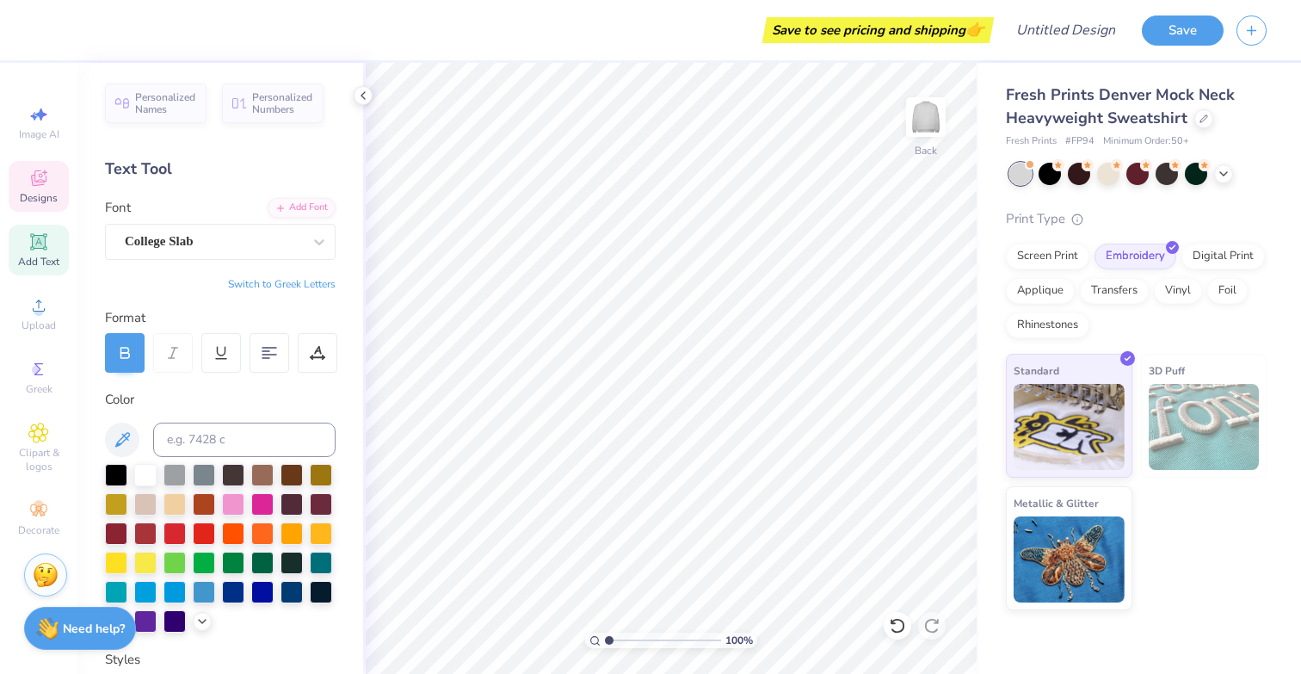
click at [43, 196] on span "Designs" at bounding box center [39, 198] width 38 height 14
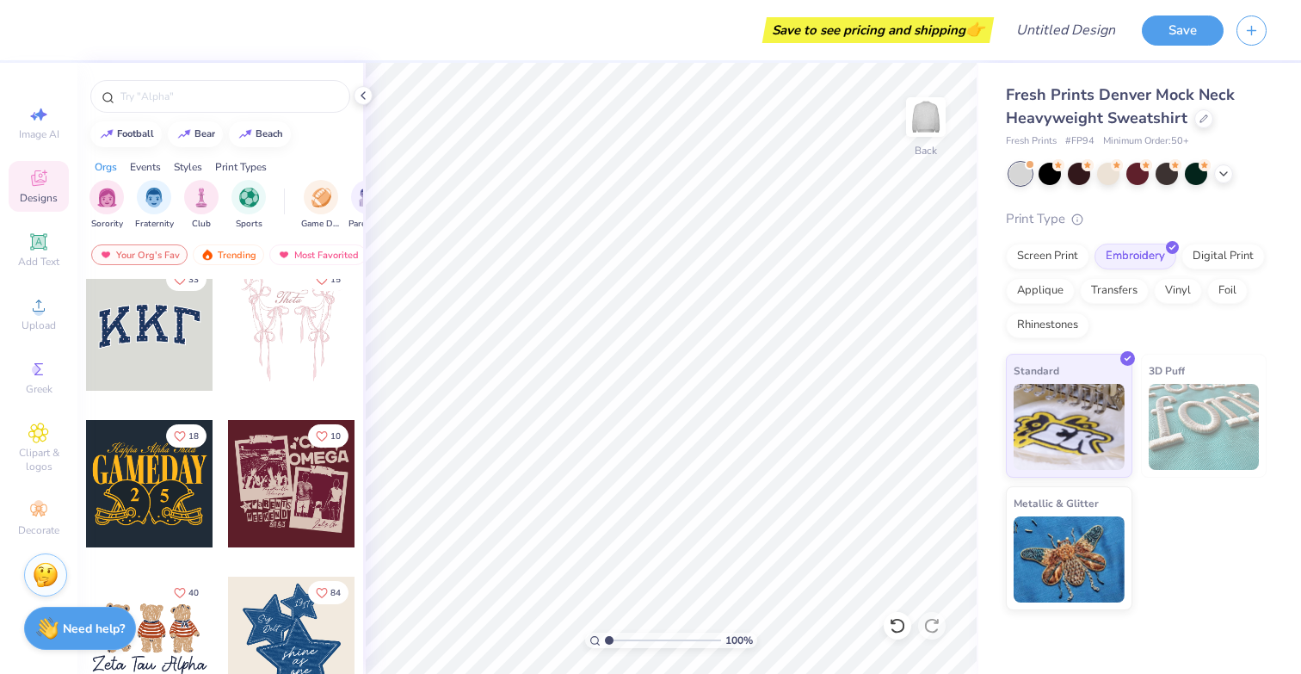
scroll to position [0, 0]
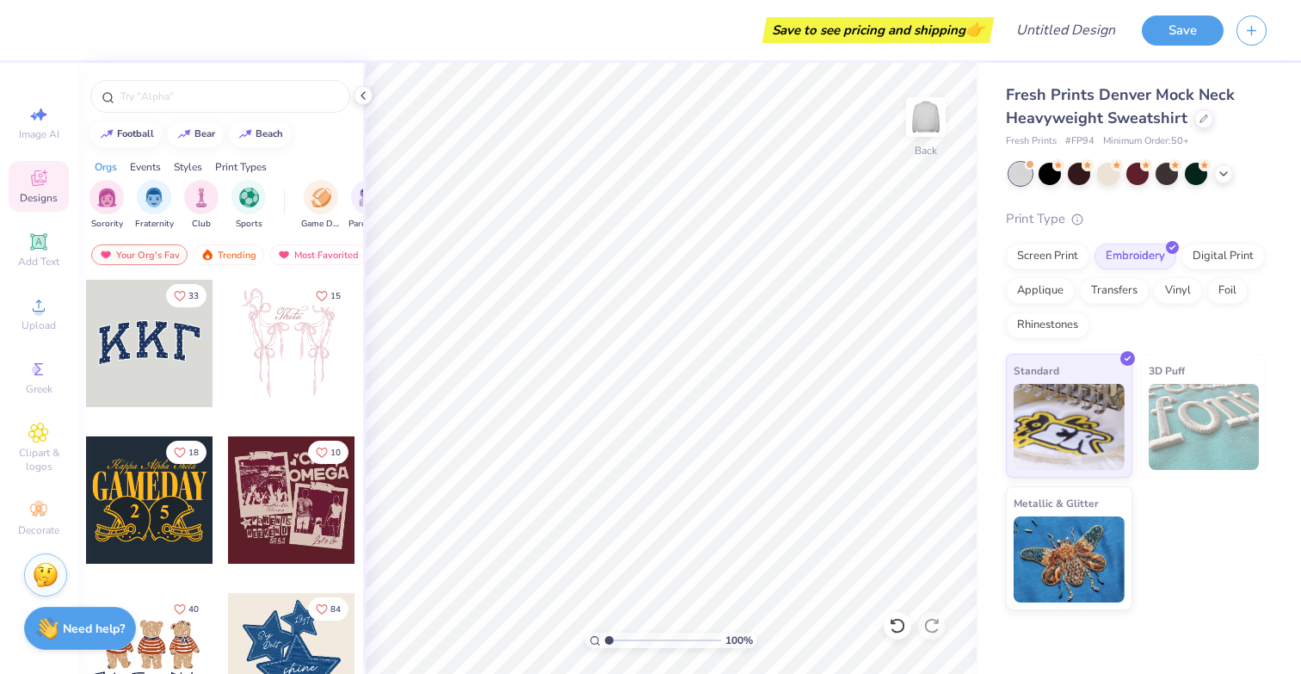
click at [166, 363] on div at bounding box center [149, 343] width 127 height 127
click at [237, 164] on div "Print Types" at bounding box center [241, 166] width 52 height 15
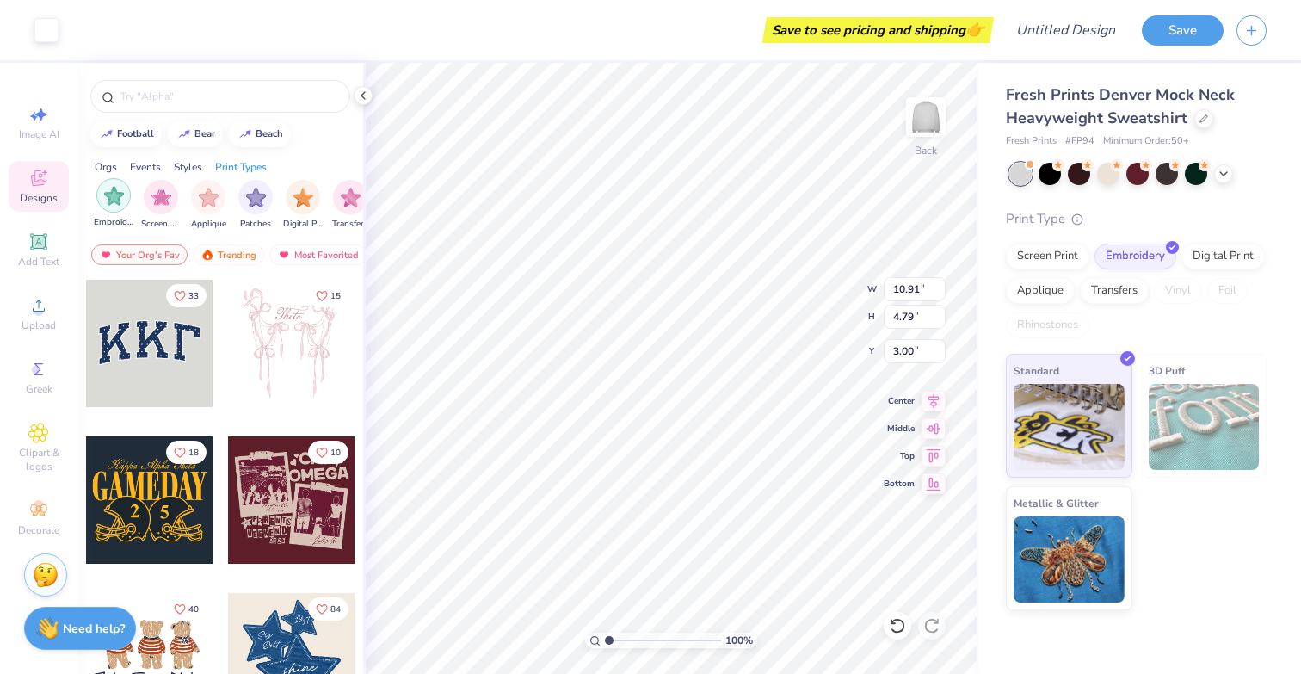
scroll to position [0, 1400]
click at [115, 197] on img "filter for Embroidery" at bounding box center [107, 196] width 20 height 20
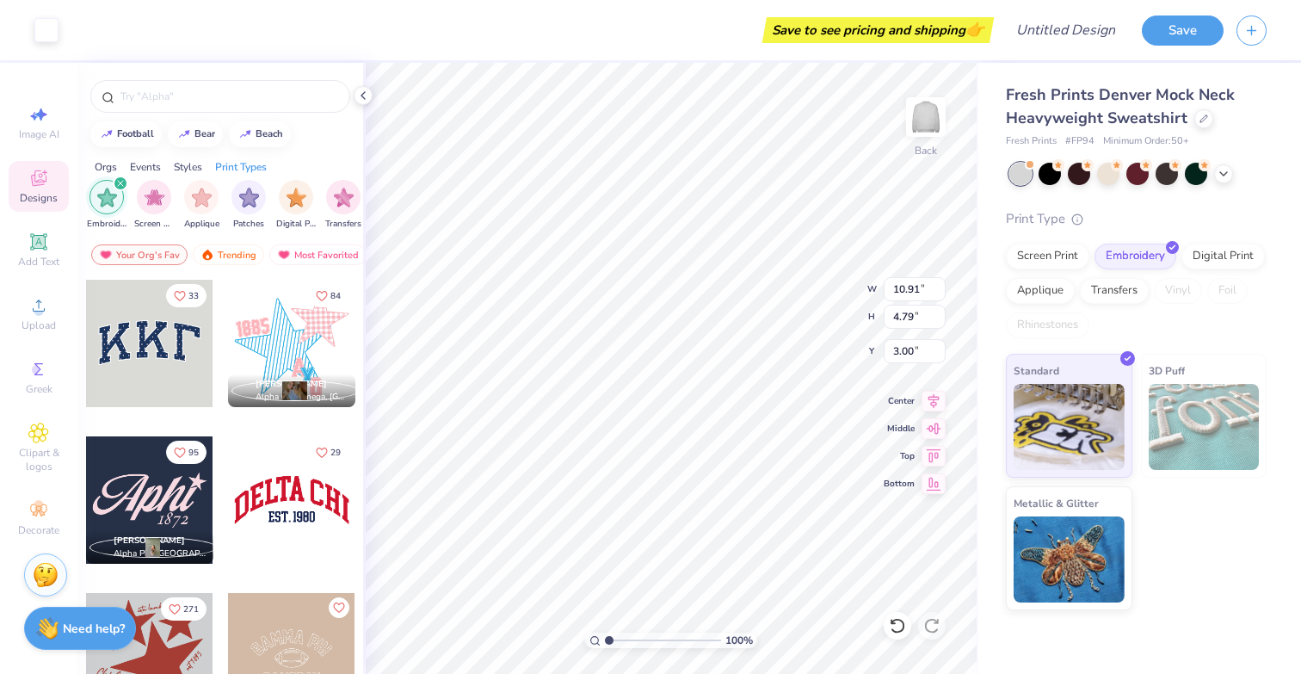
click at [306, 338] on div at bounding box center [291, 343] width 127 height 127
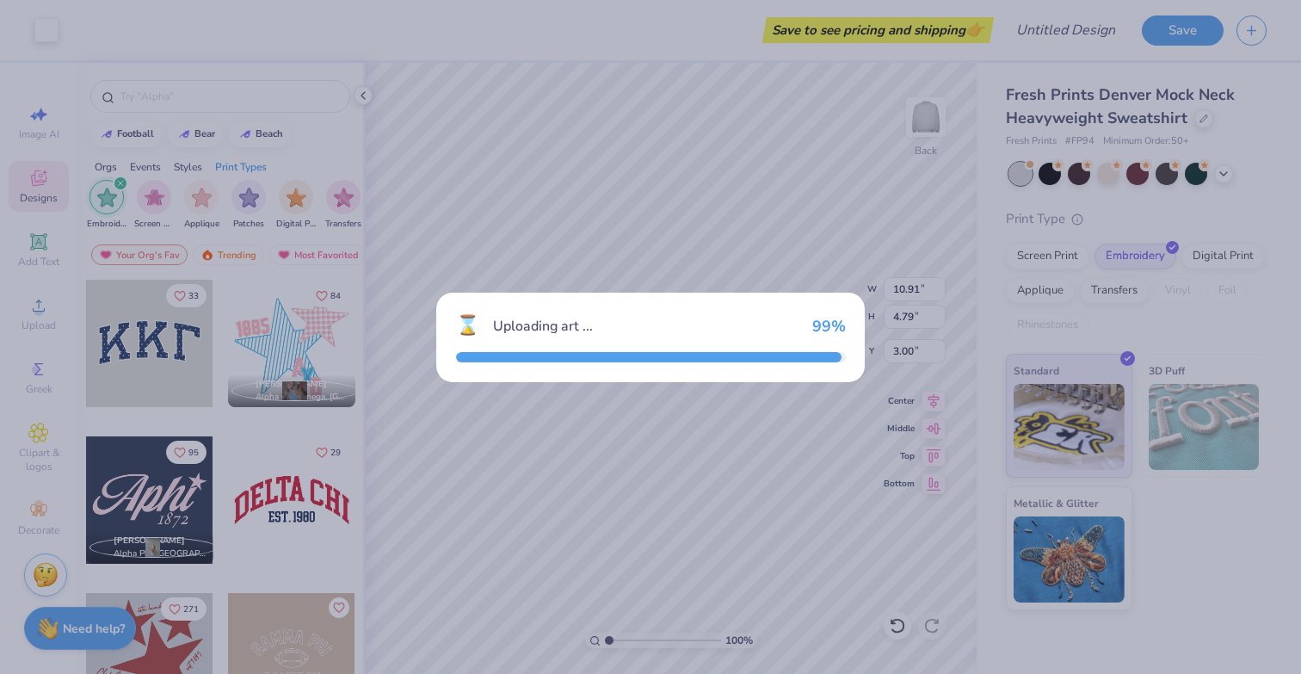
type input "9.89"
type input "9.23"
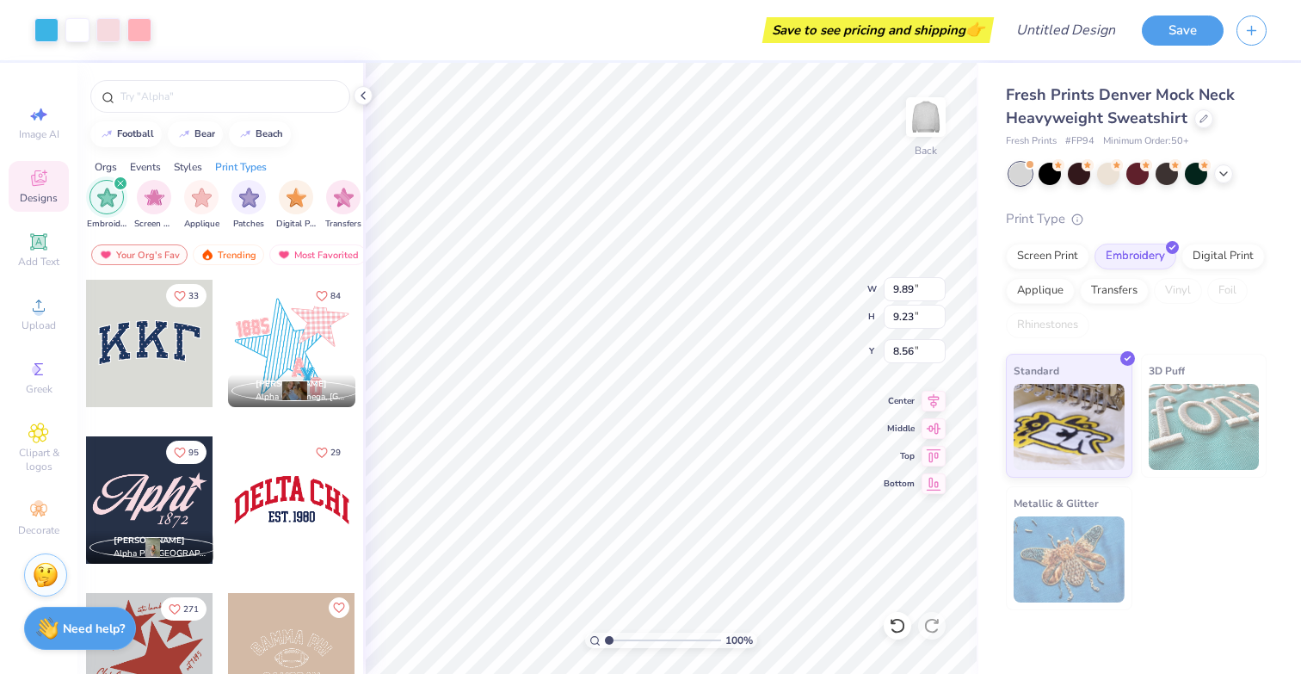
type input "8.56"
type input "10.72"
type input "4.57"
type input "3.09"
type input "1.84"
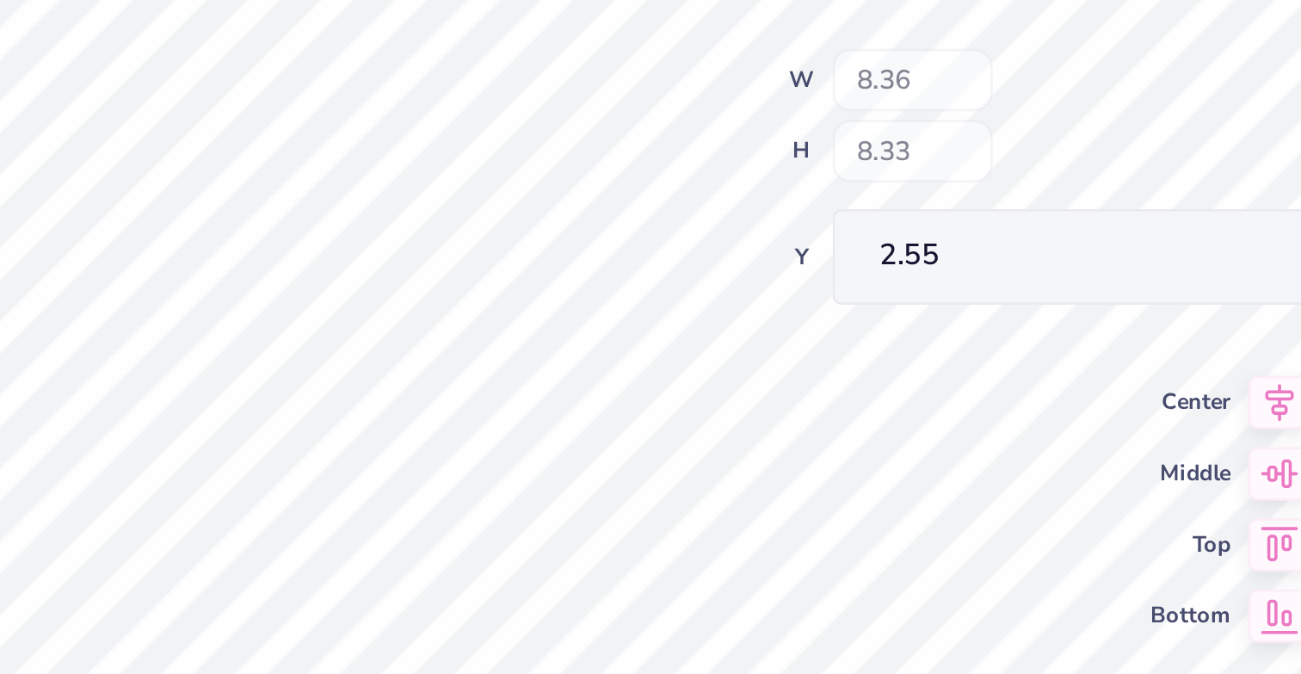
type input "8.36"
type input "8.33"
type input "2.55"
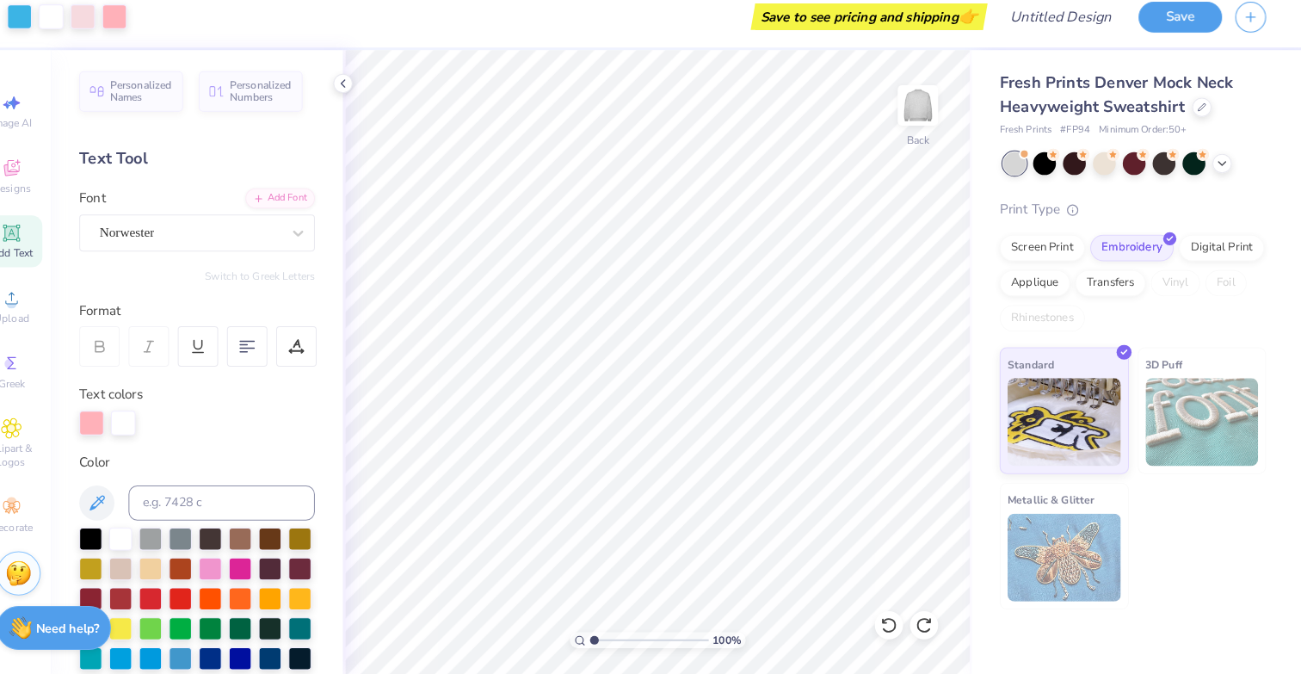
scroll to position [0, 0]
